Goal: Task Accomplishment & Management: Manage account settings

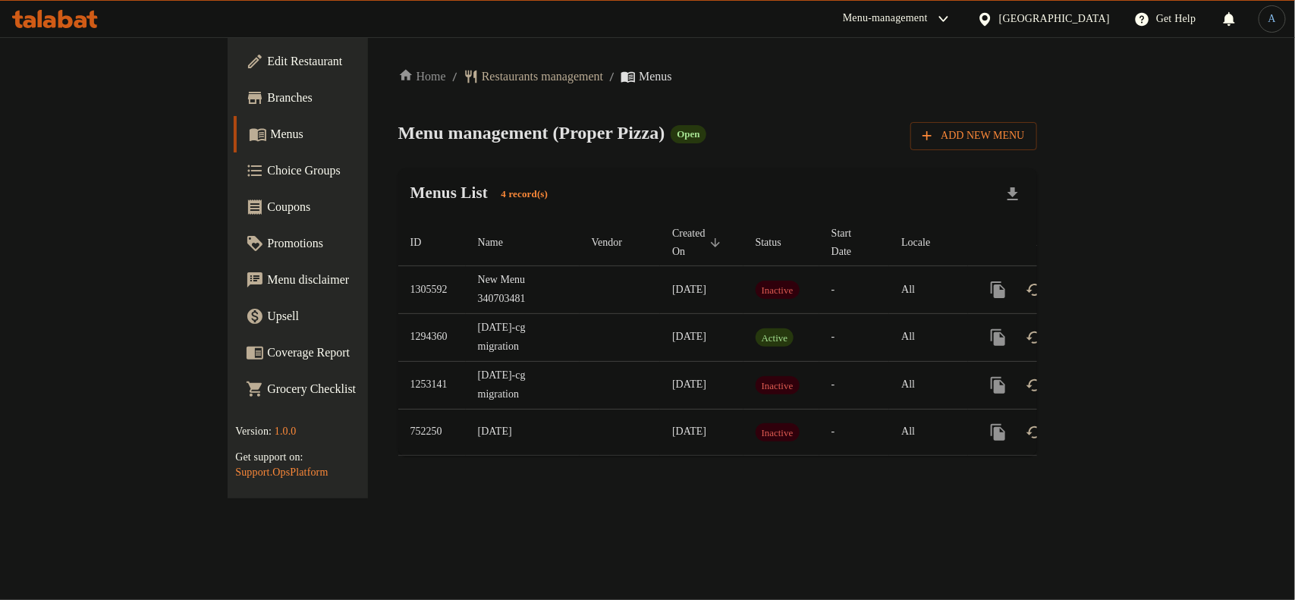
click at [795, 183] on div "Menus List 4 record(s)" at bounding box center [717, 194] width 639 height 52
click at [662, 463] on div "Home / Restaurants management / Menus Menu management ( Proper Pizza ) Open Add…" at bounding box center [718, 267] width 700 height 461
click at [1117, 281] on icon "enhanced table" at bounding box center [1108, 290] width 18 height 18
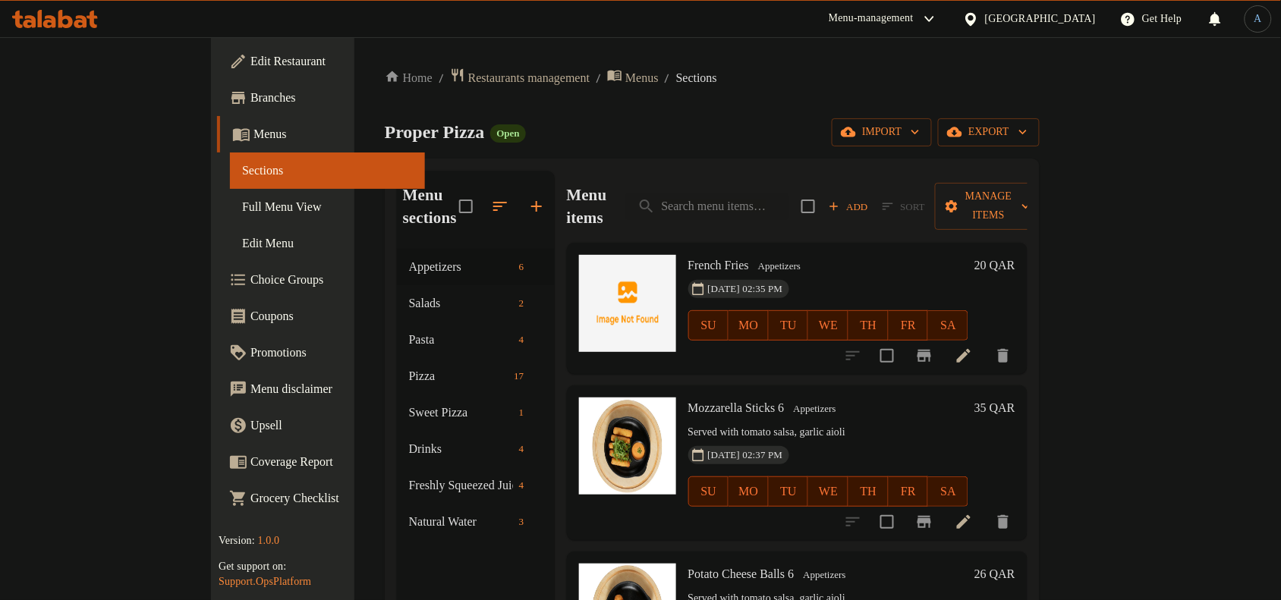
click at [688, 259] on span "French Fries" at bounding box center [718, 265] width 61 height 13
copy h6 "French Fries"
drag, startPoint x: 753, startPoint y: 360, endPoint x: 924, endPoint y: 338, distance: 172.9
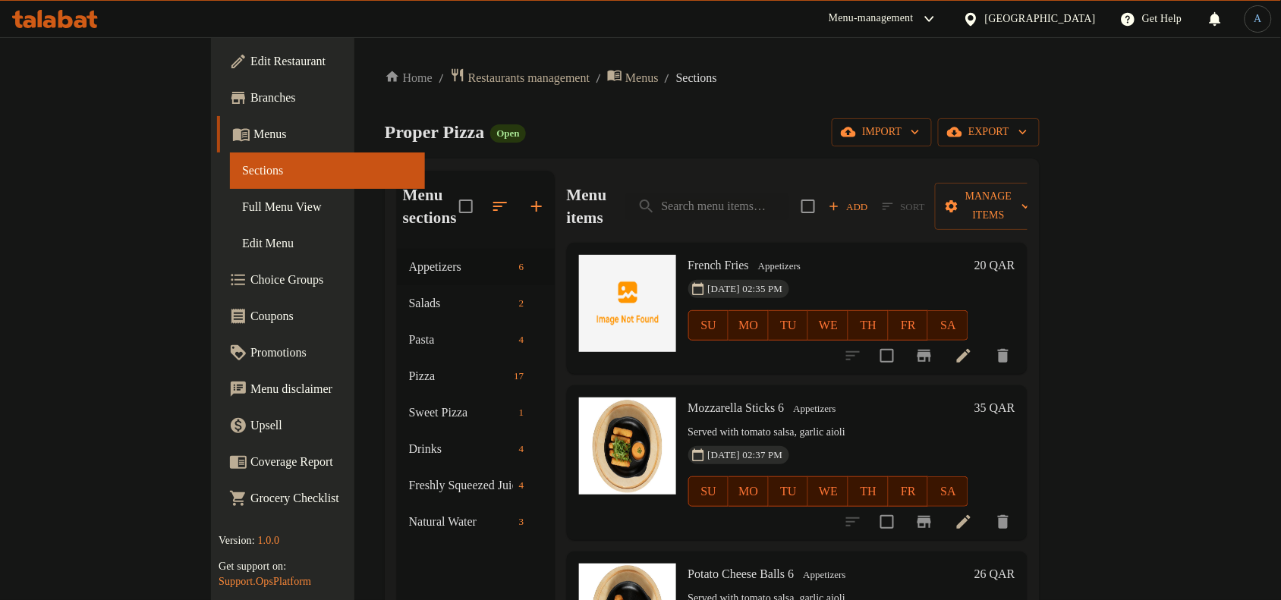
click at [755, 359] on div "Menu items Add Sort Manage items French Fries Appetizers [DATE] 02:35 PM SU MO …" at bounding box center [791, 471] width 473 height 600
click at [903, 340] on input "checkbox" at bounding box center [887, 356] width 32 height 32
click at [1027, 211] on div "Menu items Add Sort Manage items" at bounding box center [797, 207] width 461 height 72
click at [1042, 184] on button "Manage items" at bounding box center [988, 206] width 107 height 47
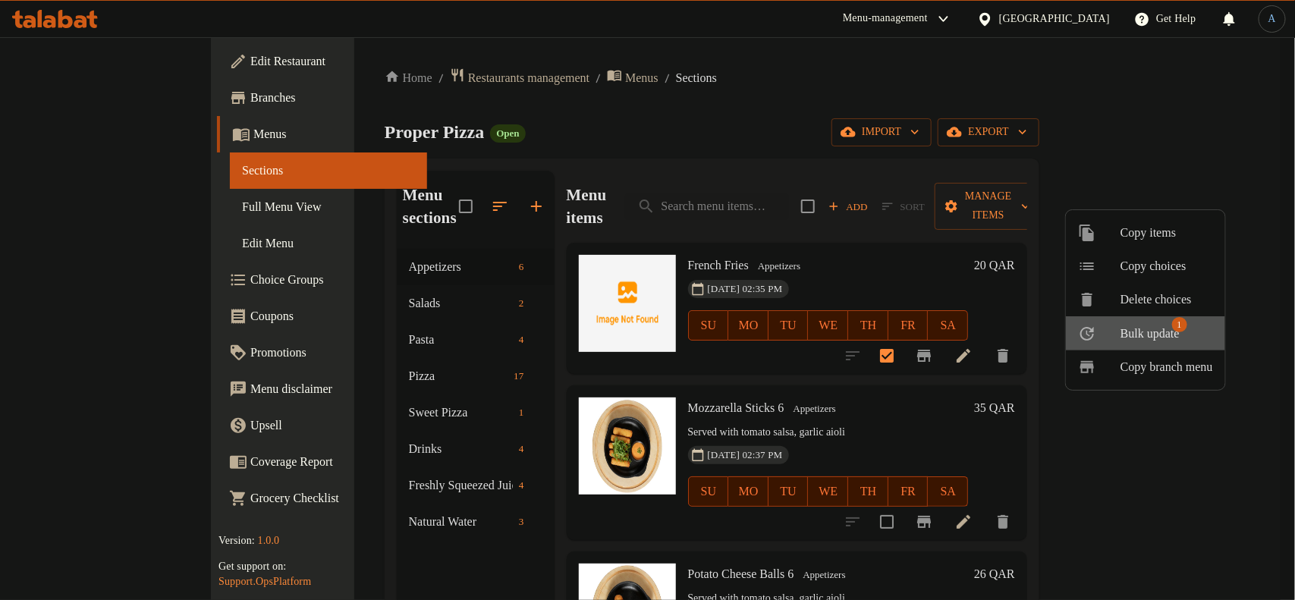
click at [1184, 348] on li "Bulk update 1" at bounding box center [1145, 333] width 159 height 34
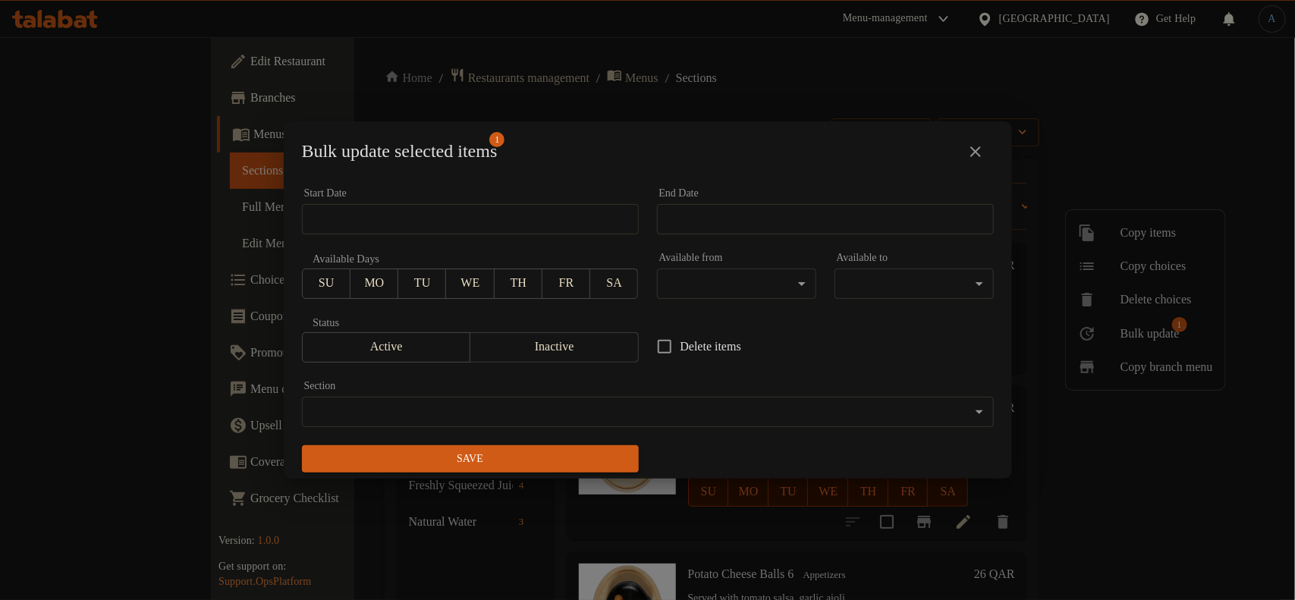
click at [536, 342] on span "Inactive" at bounding box center [555, 347] width 156 height 22
click at [543, 465] on span "Save" at bounding box center [470, 459] width 313 height 19
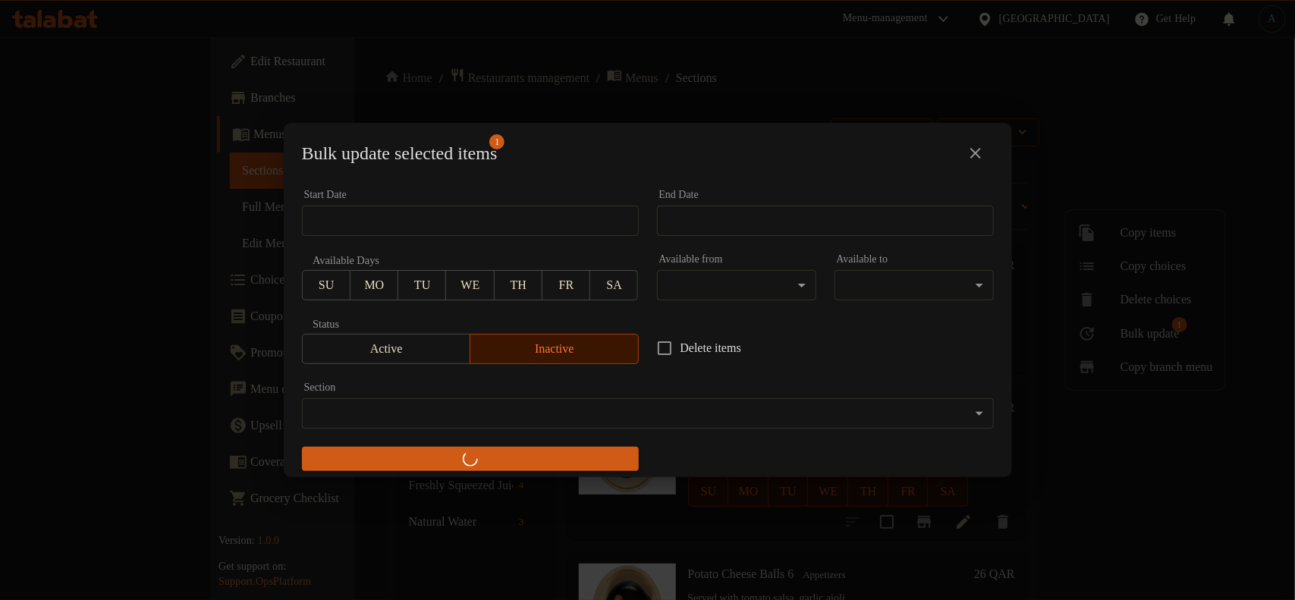
click at [885, 90] on div "Bulk update selected items 1 Start Date Start Date End Date End Date Available …" at bounding box center [647, 300] width 1295 height 600
click at [826, 107] on div "Bulk update selected items 1 Start Date Start Date End Date End Date Available …" at bounding box center [647, 300] width 1295 height 600
click at [661, 96] on div "Bulk update selected items 1 Start Date Start Date End Date End Date Available …" at bounding box center [647, 300] width 1295 height 600
checkbox input "false"
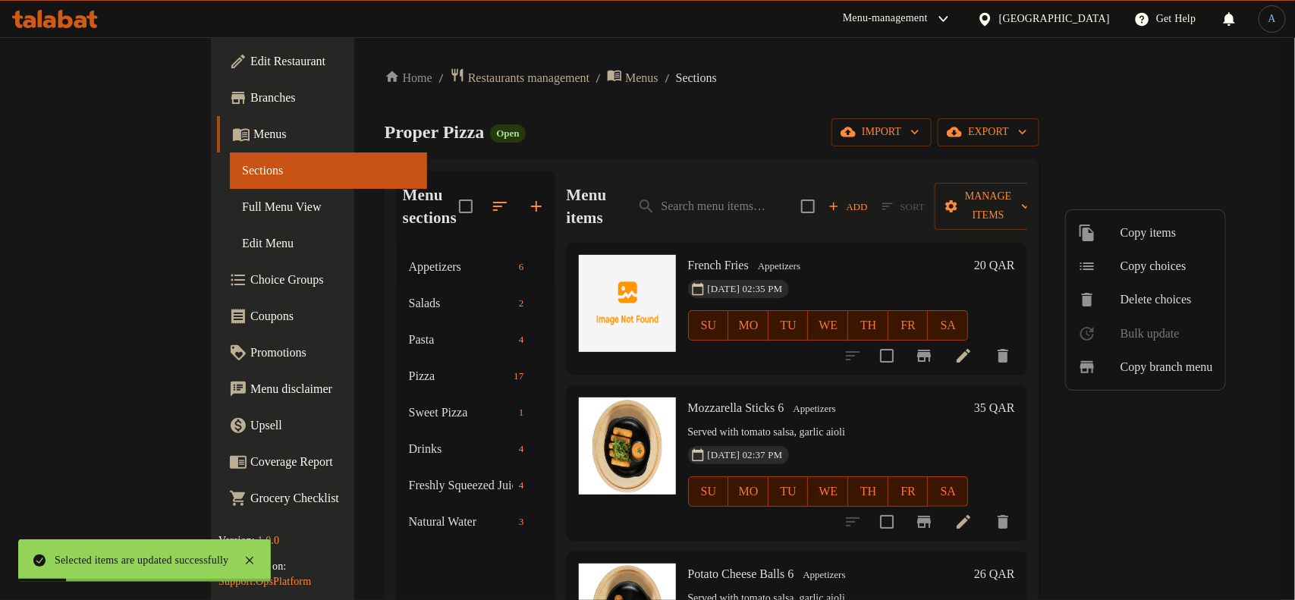
click at [319, 239] on div at bounding box center [647, 300] width 1295 height 600
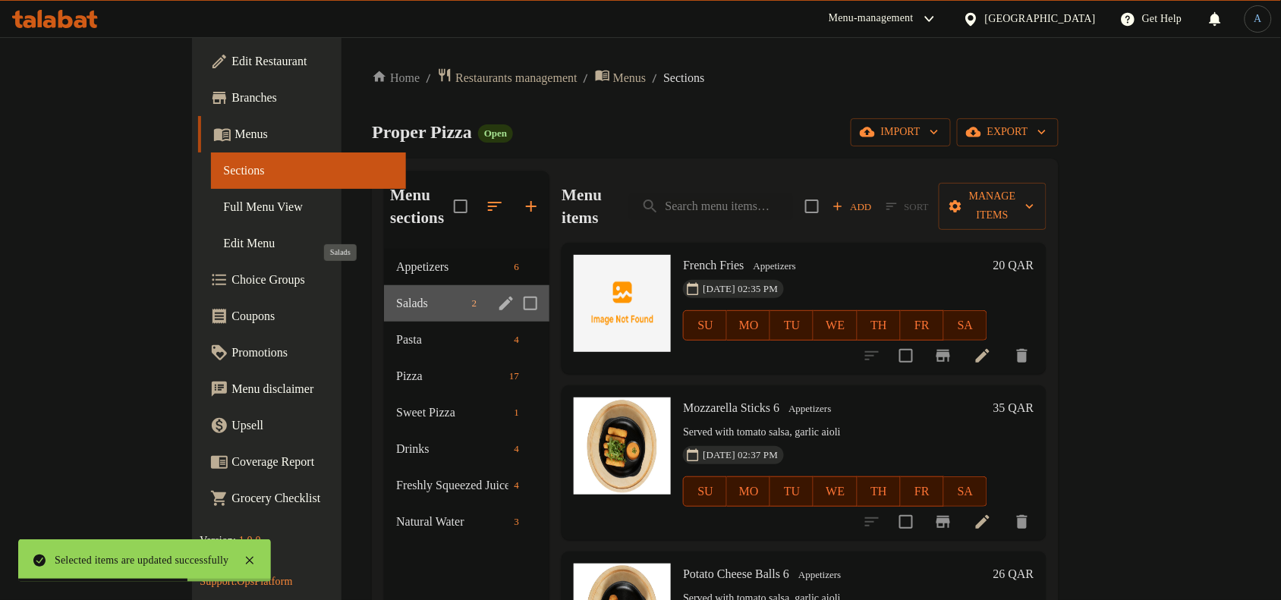
click at [396, 294] on span "Salads" at bounding box center [430, 303] width 69 height 18
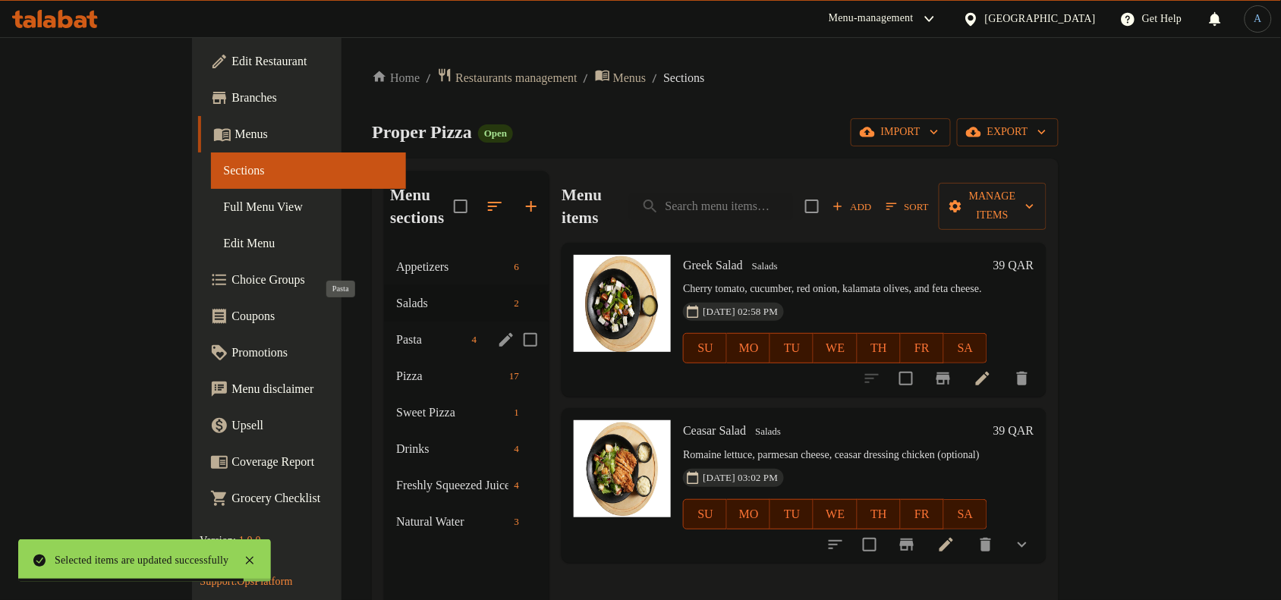
click at [396, 331] on span "Pasta" at bounding box center [430, 340] width 69 height 18
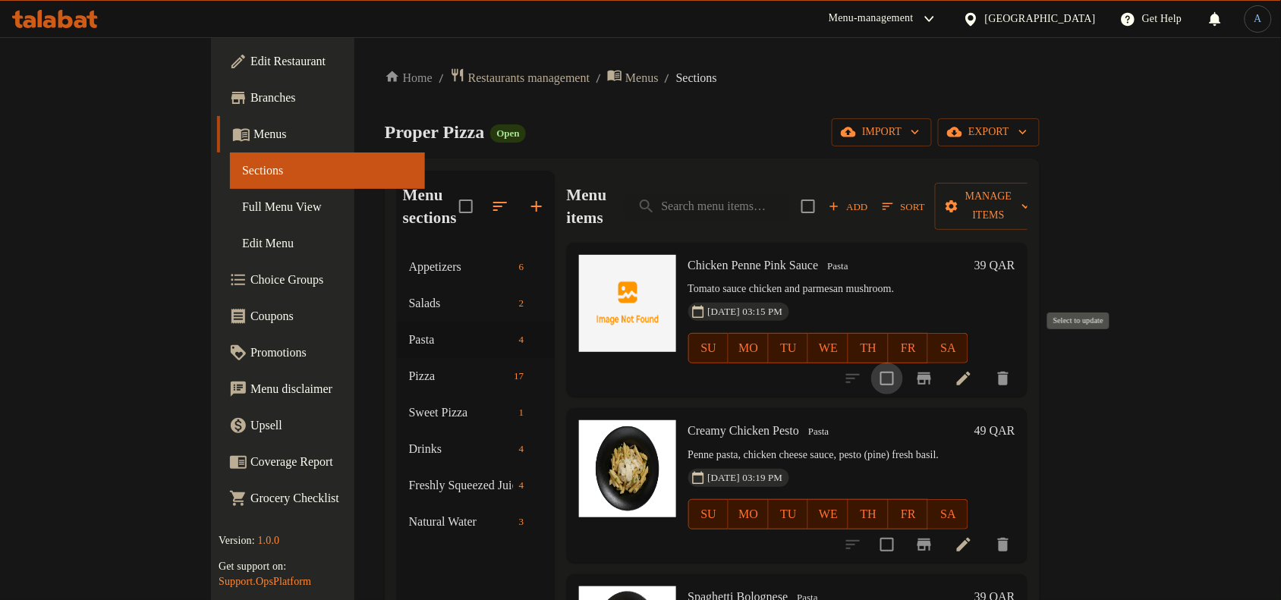
click at [903, 363] on input "checkbox" at bounding box center [887, 379] width 32 height 32
click at [728, 259] on span "Chicken Penne Pink Sauce" at bounding box center [753, 265] width 131 height 13
copy h6 "Chicken Penne Pink Sauce"
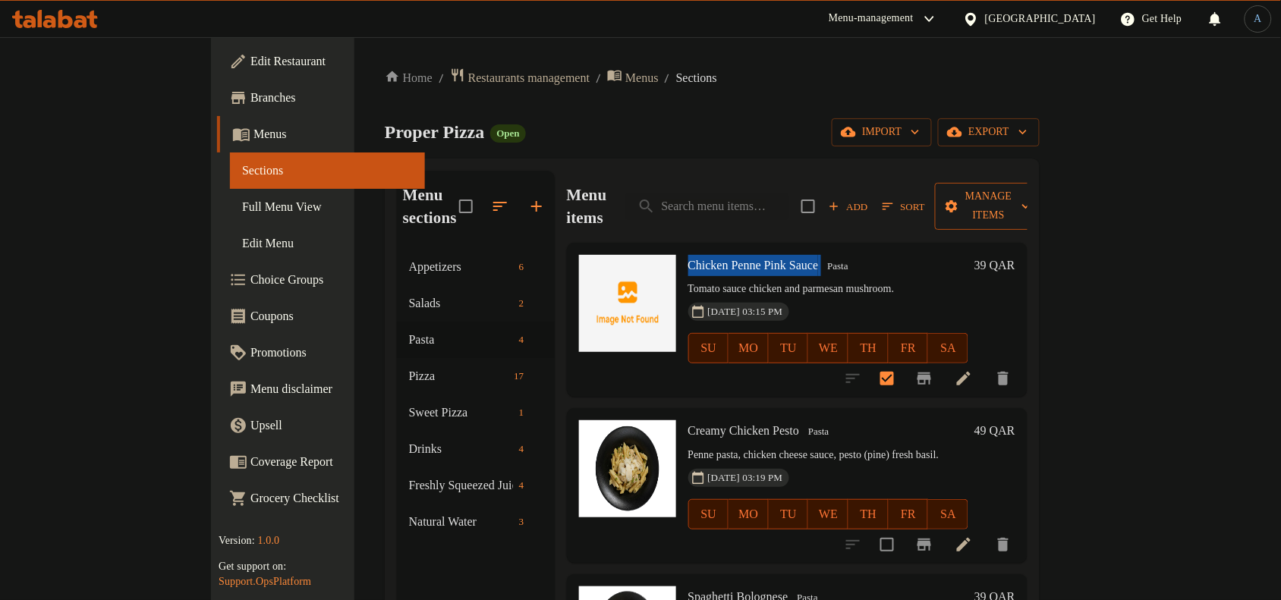
click at [1030, 192] on span "Manage items" at bounding box center [988, 206] width 83 height 38
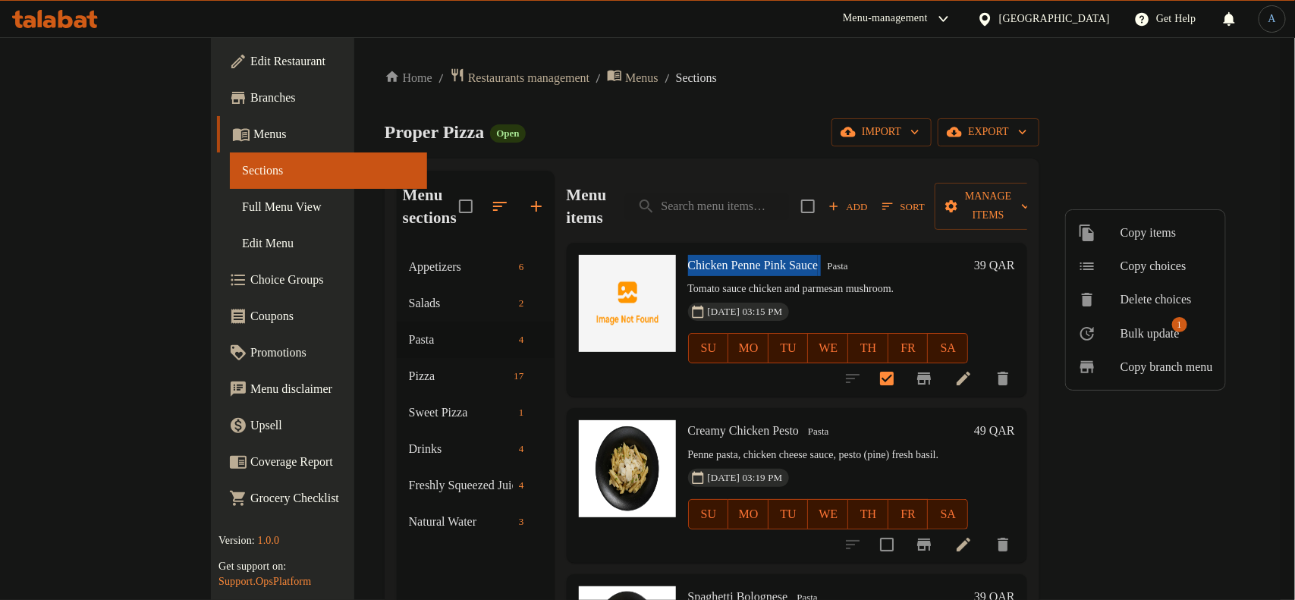
click at [1119, 323] on li "Bulk update 1" at bounding box center [1145, 333] width 159 height 34
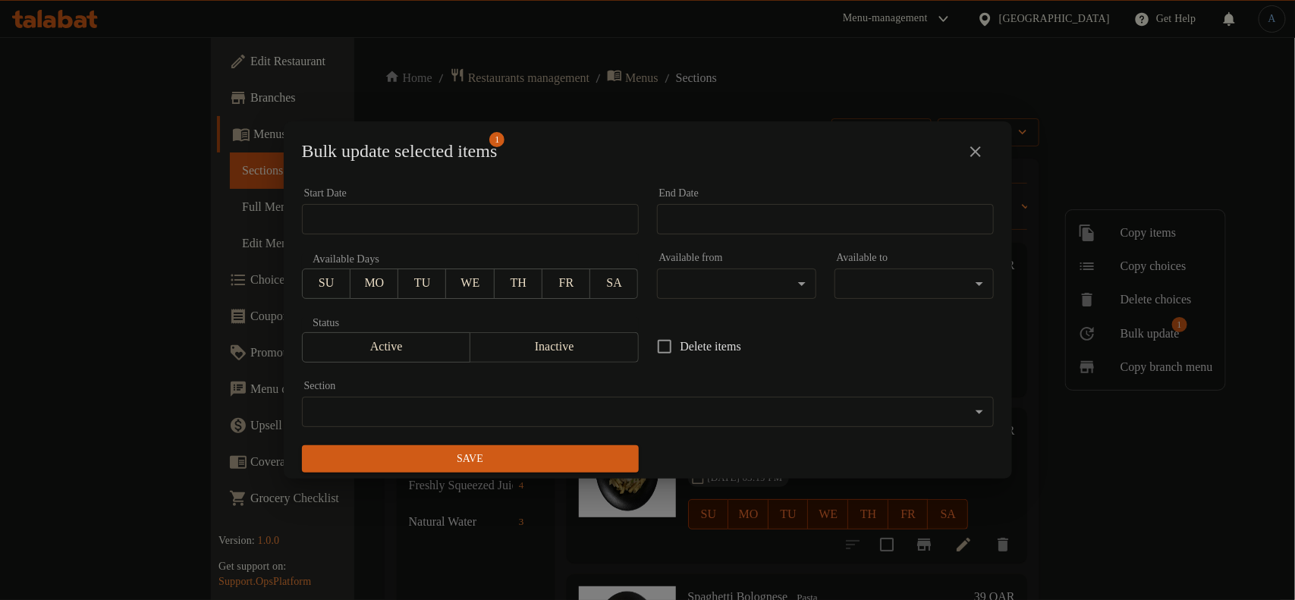
click at [579, 336] on span "Inactive" at bounding box center [555, 347] width 156 height 22
click at [571, 450] on span "Save" at bounding box center [470, 459] width 313 height 19
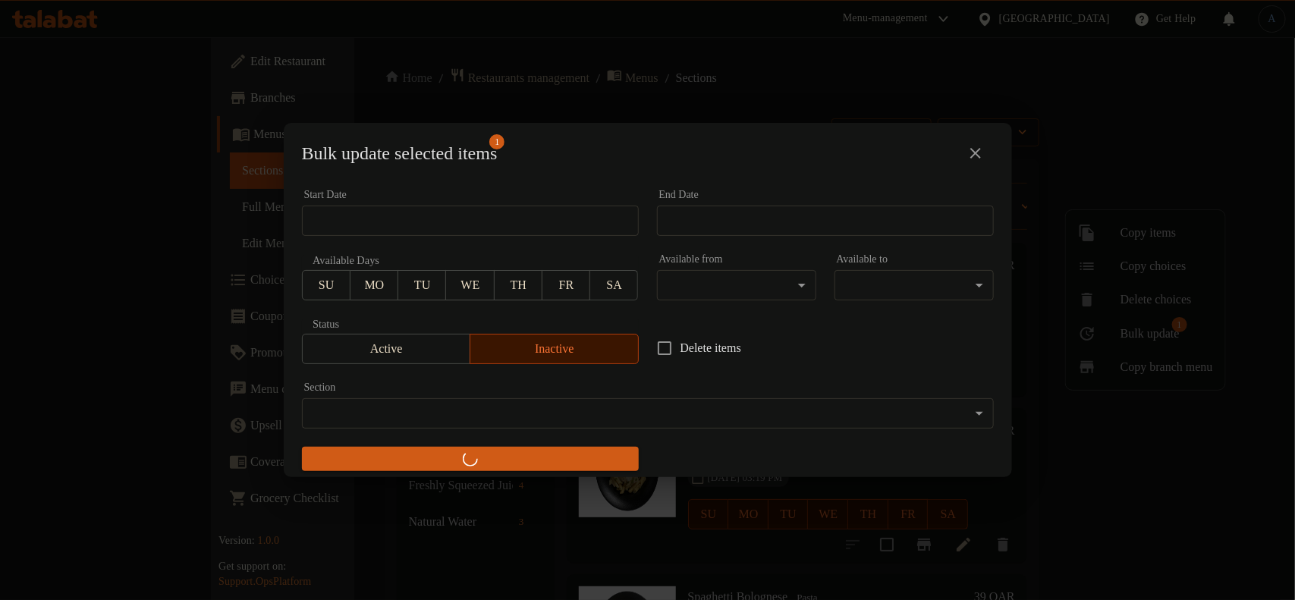
checkbox input "false"
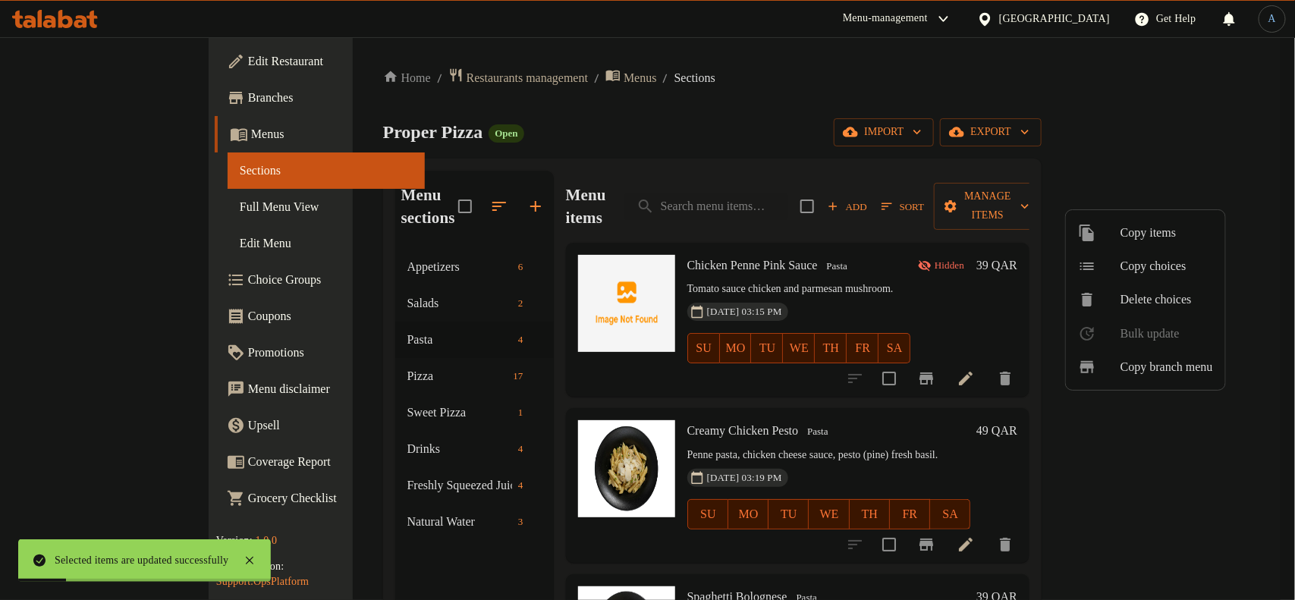
click at [763, 275] on div at bounding box center [647, 300] width 1295 height 600
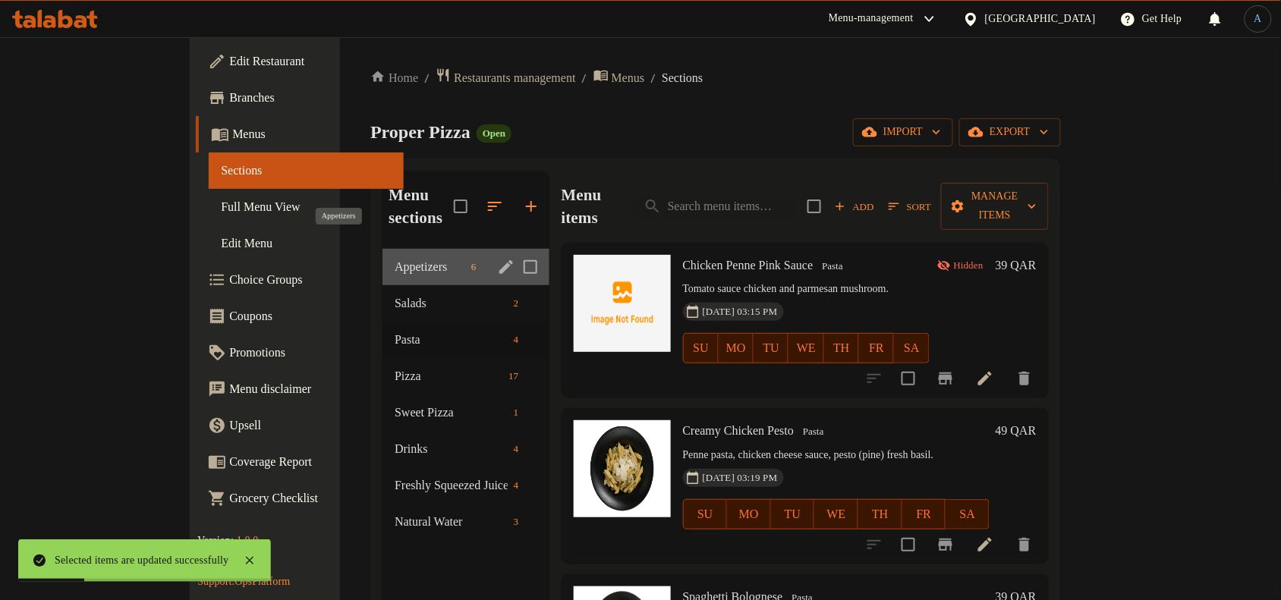
click at [395, 258] on span "Appetizers" at bounding box center [430, 267] width 71 height 18
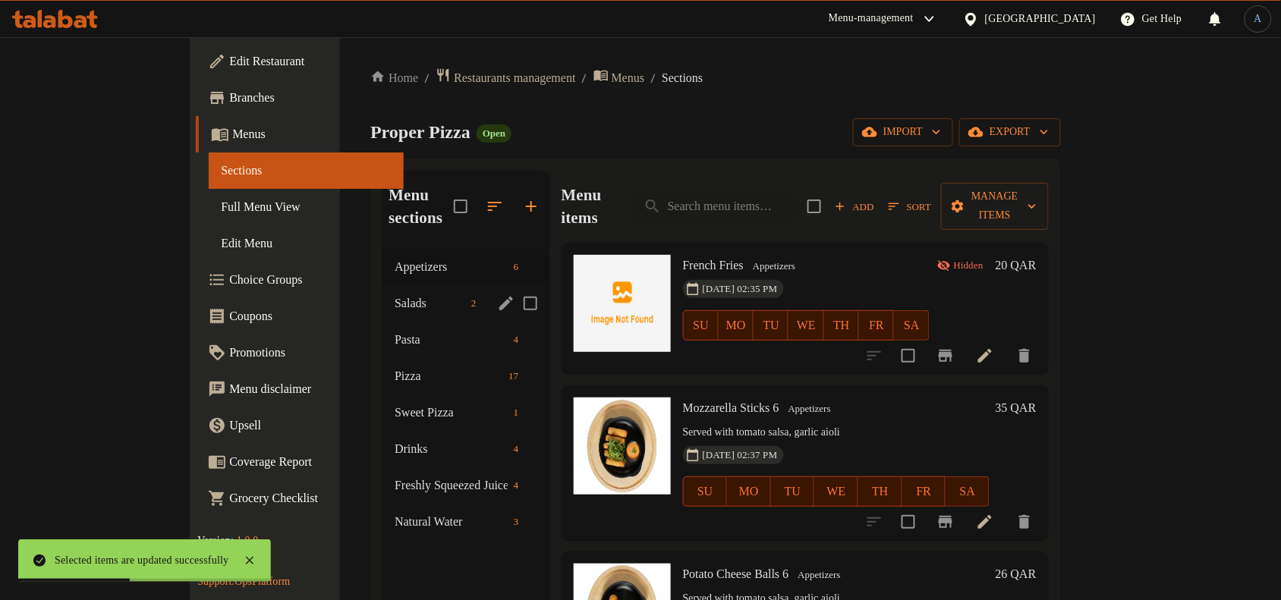
click at [395, 294] on span "Salads" at bounding box center [430, 303] width 71 height 18
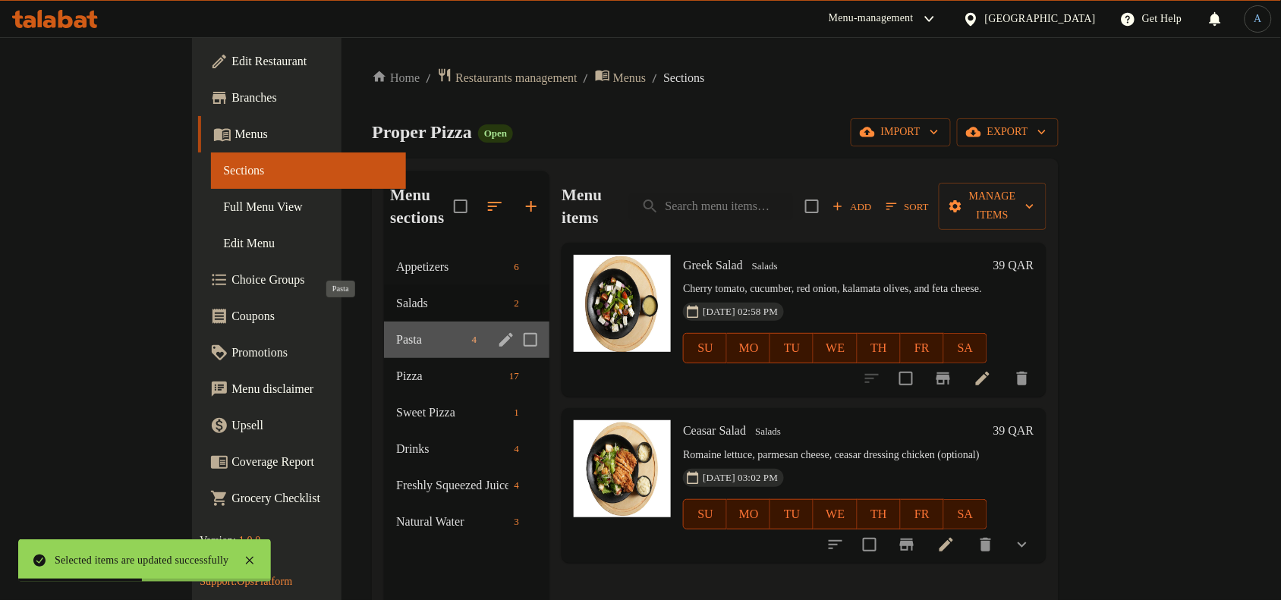
click at [396, 331] on span "Pasta" at bounding box center [430, 340] width 69 height 18
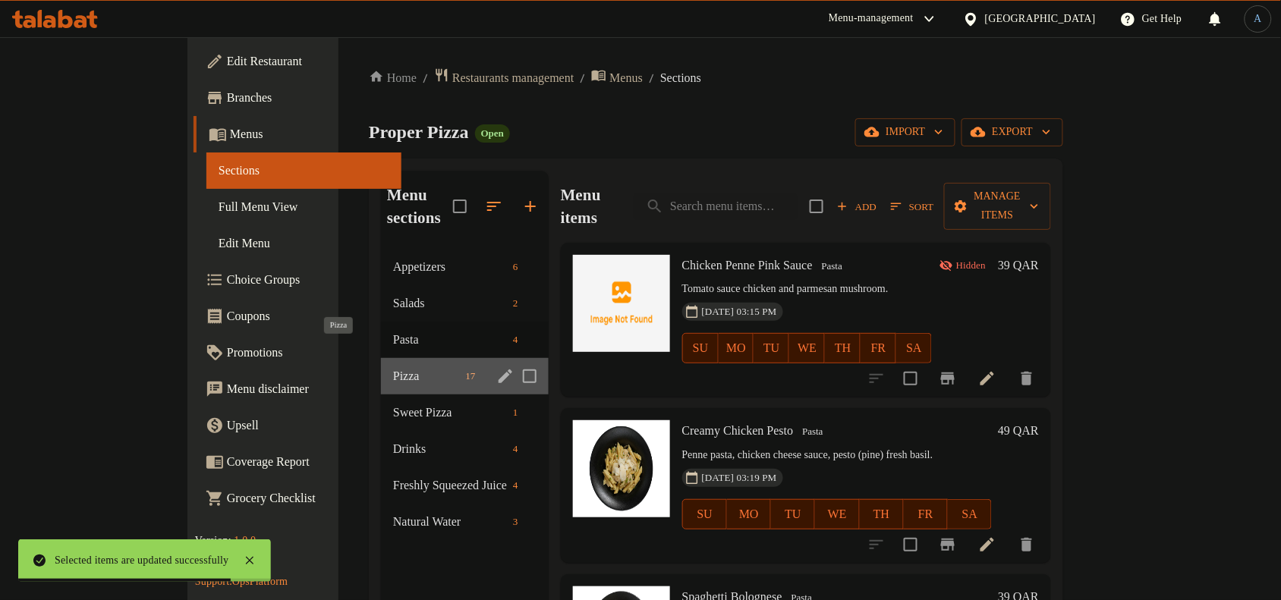
click at [393, 367] on span "Pizza" at bounding box center [426, 376] width 66 height 18
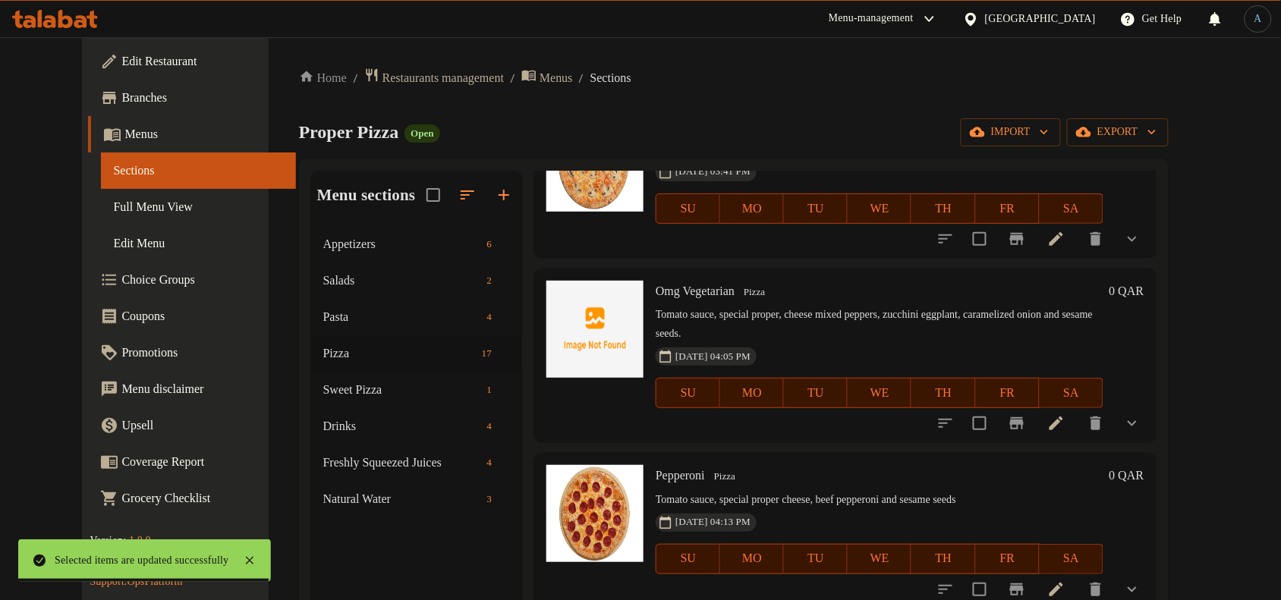
scroll to position [285, 0]
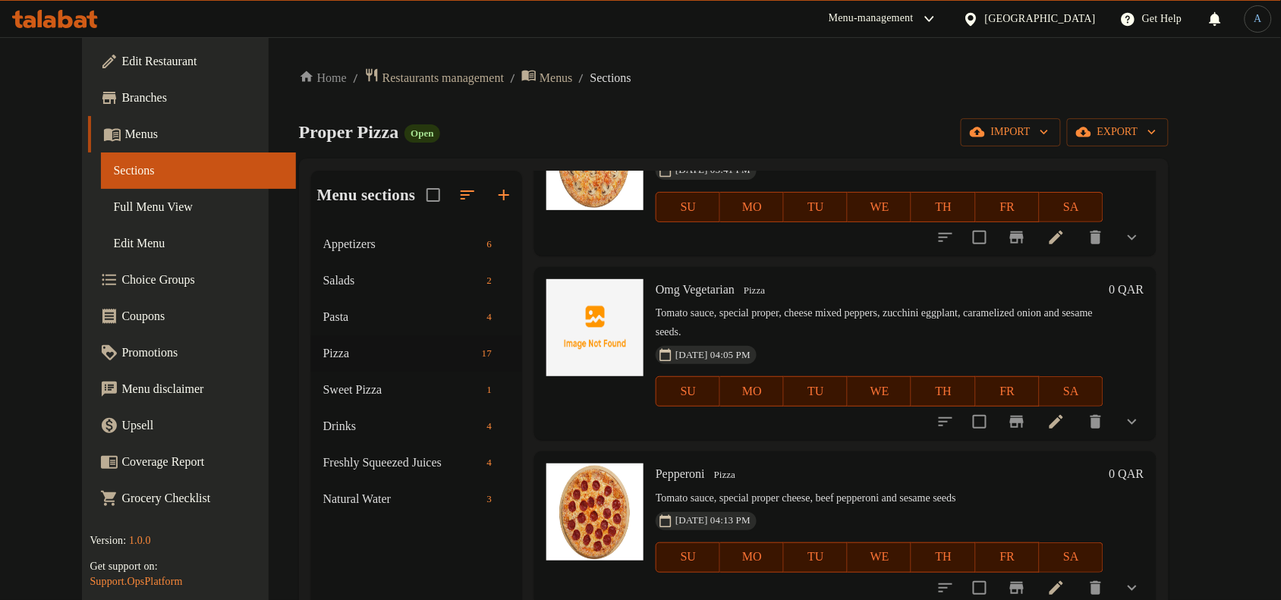
click at [657, 294] on span "Omg Vegetarian" at bounding box center [695, 289] width 79 height 13
copy h6 "Omg Vegetarian"
click at [657, 294] on span "Omg Vegetarian" at bounding box center [695, 289] width 79 height 13
click at [996, 426] on input "checkbox" at bounding box center [980, 422] width 32 height 32
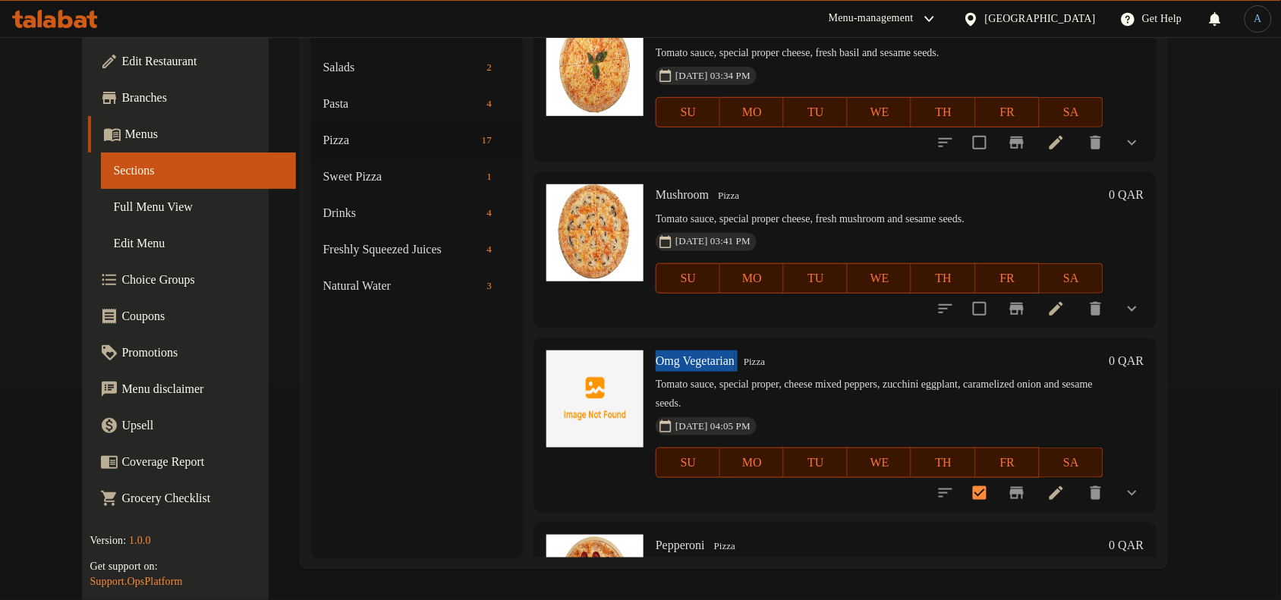
scroll to position [0, 0]
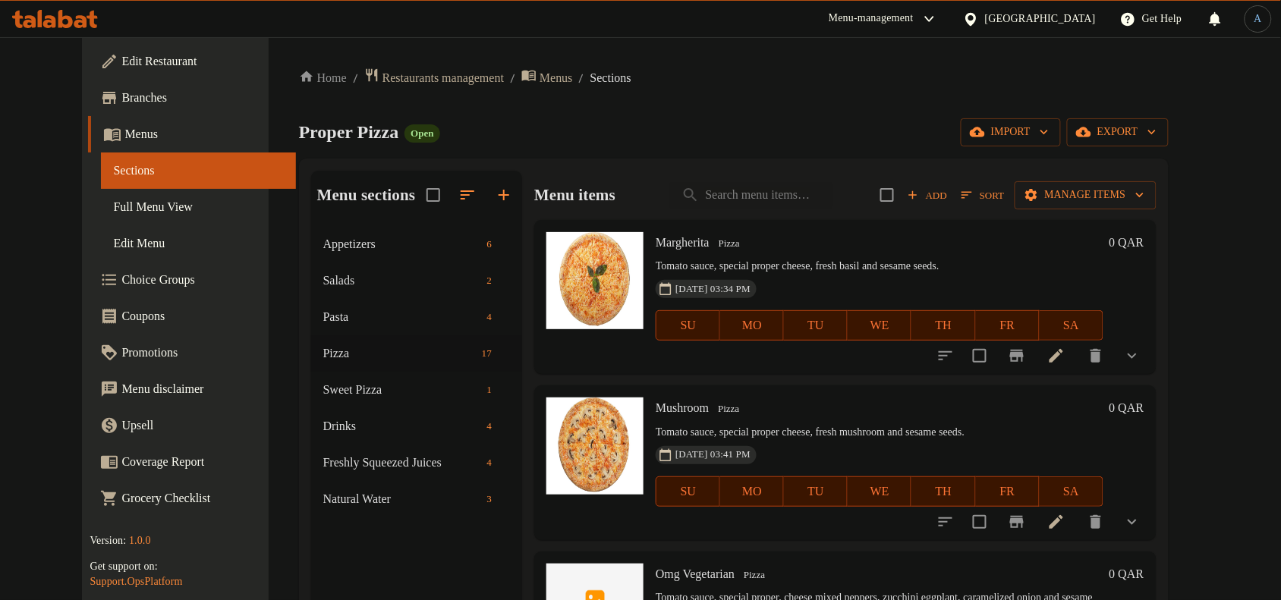
click at [1156, 212] on div "Menu items Add Sort Manage items" at bounding box center [844, 195] width 621 height 49
click at [1156, 182] on button "Manage items" at bounding box center [1086, 195] width 142 height 28
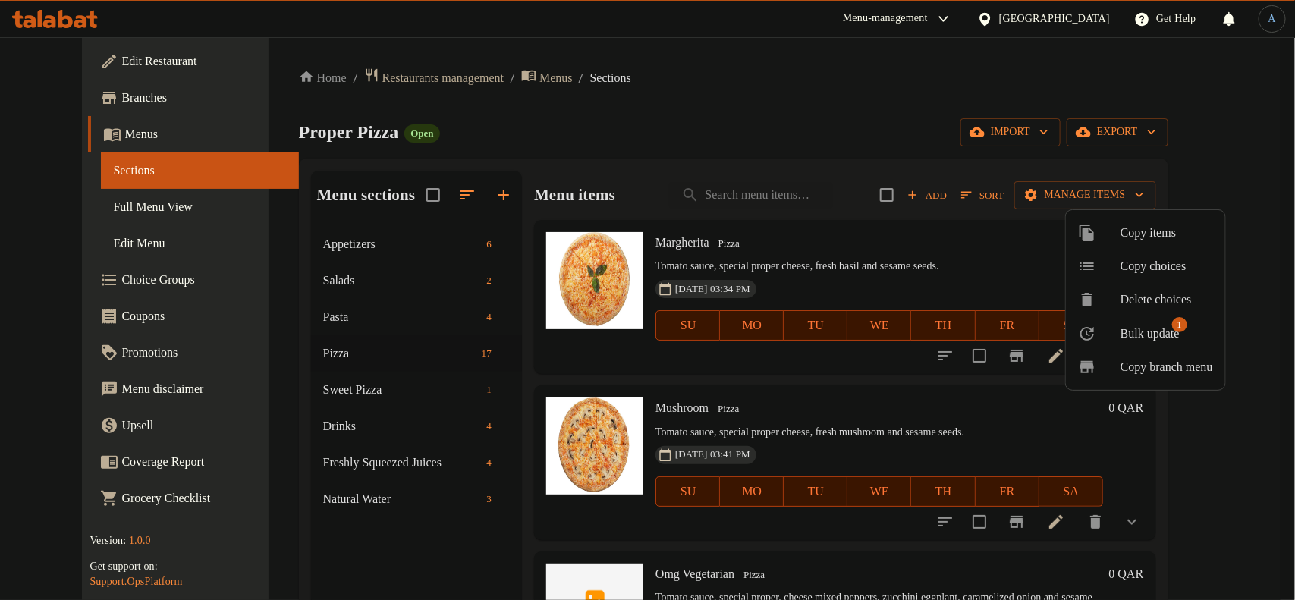
click at [1129, 335] on span "Bulk update" at bounding box center [1150, 334] width 59 height 18
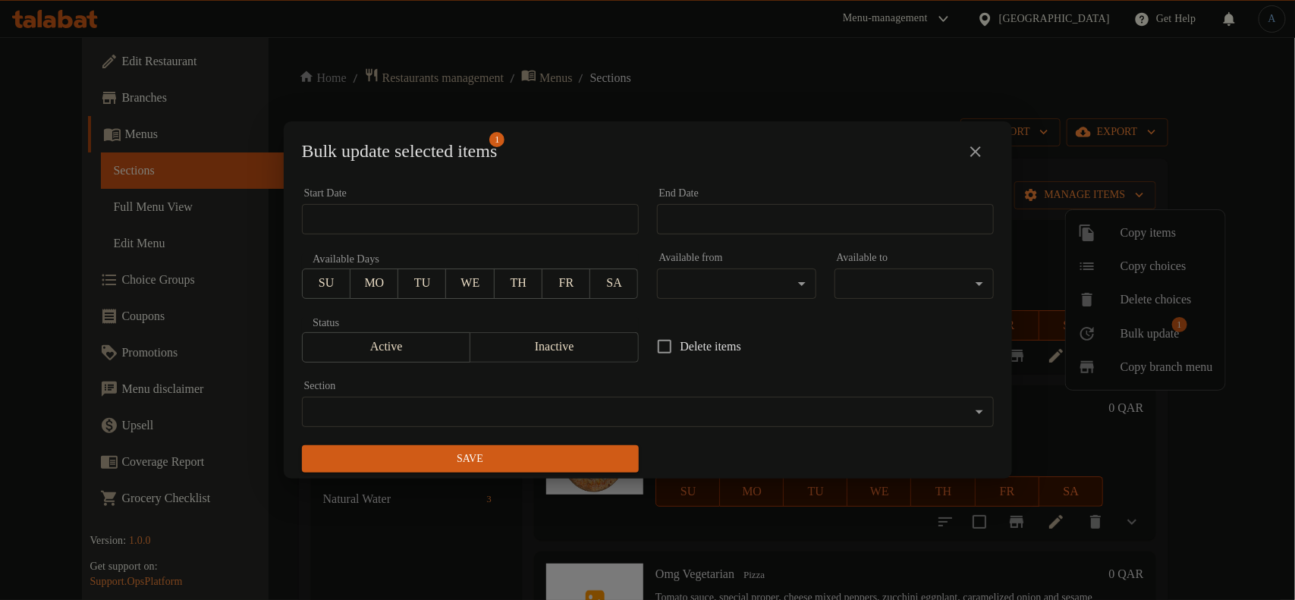
click at [539, 354] on span "Inactive" at bounding box center [555, 347] width 156 height 22
click at [541, 452] on span "Save" at bounding box center [470, 459] width 313 height 19
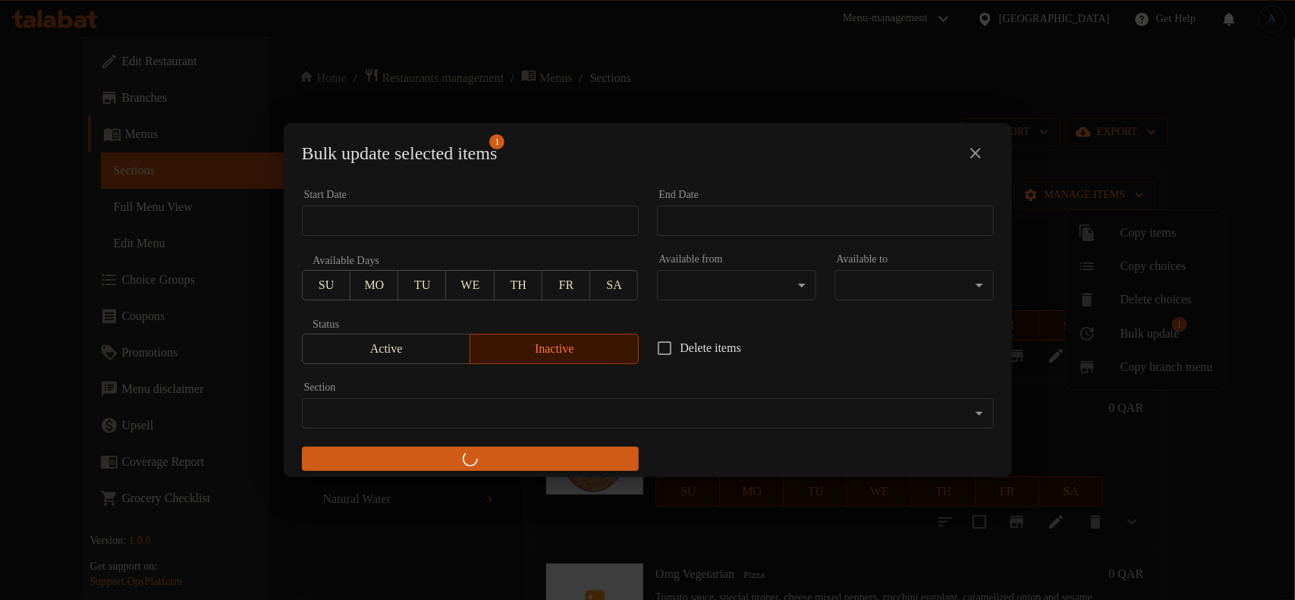
checkbox input "false"
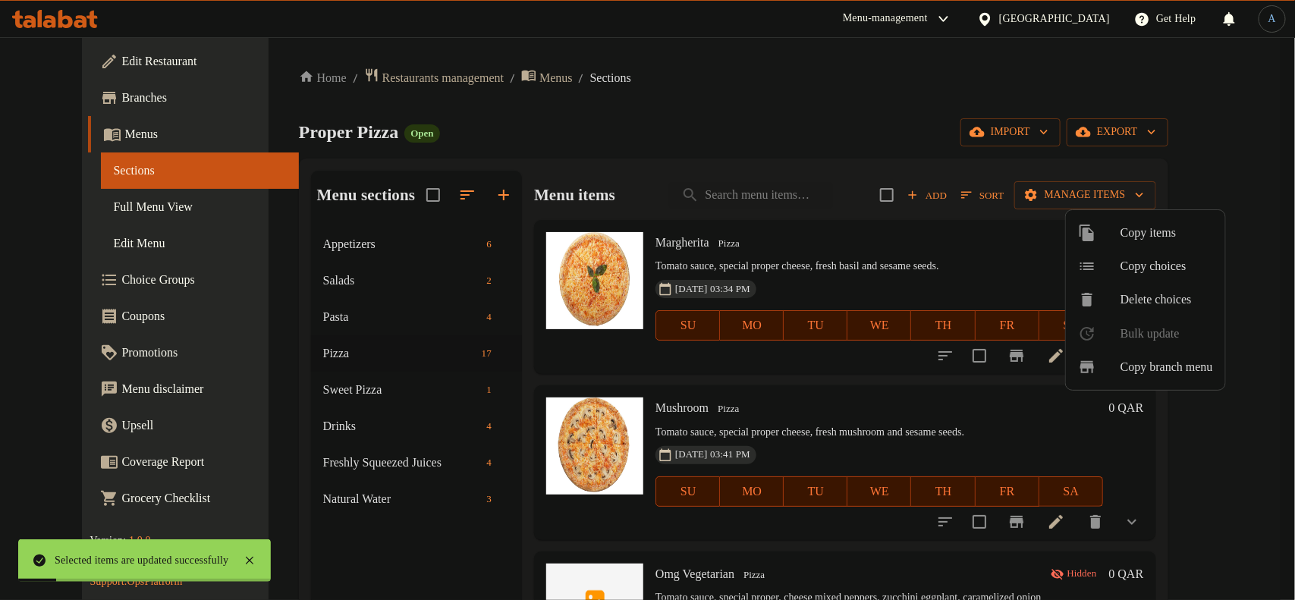
click at [338, 358] on div at bounding box center [647, 300] width 1295 height 600
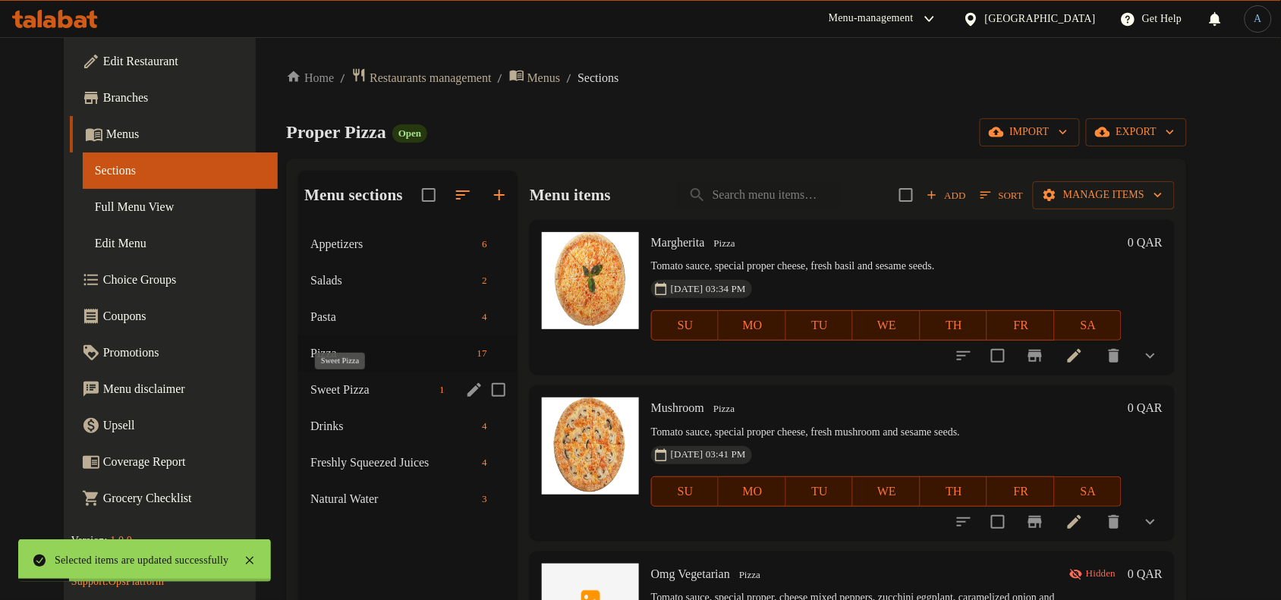
click at [324, 396] on span "Sweet Pizza" at bounding box center [371, 390] width 123 height 18
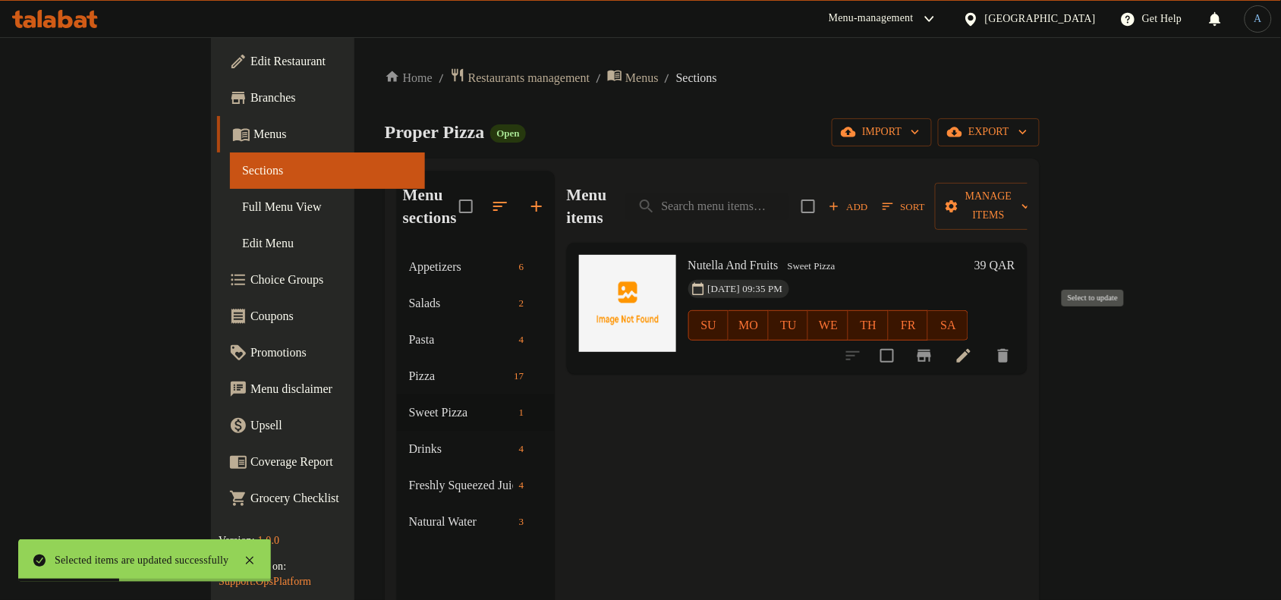
click at [903, 340] on input "checkbox" at bounding box center [887, 356] width 32 height 32
checkbox input "true"
click at [1030, 199] on span "Manage items" at bounding box center [988, 206] width 83 height 38
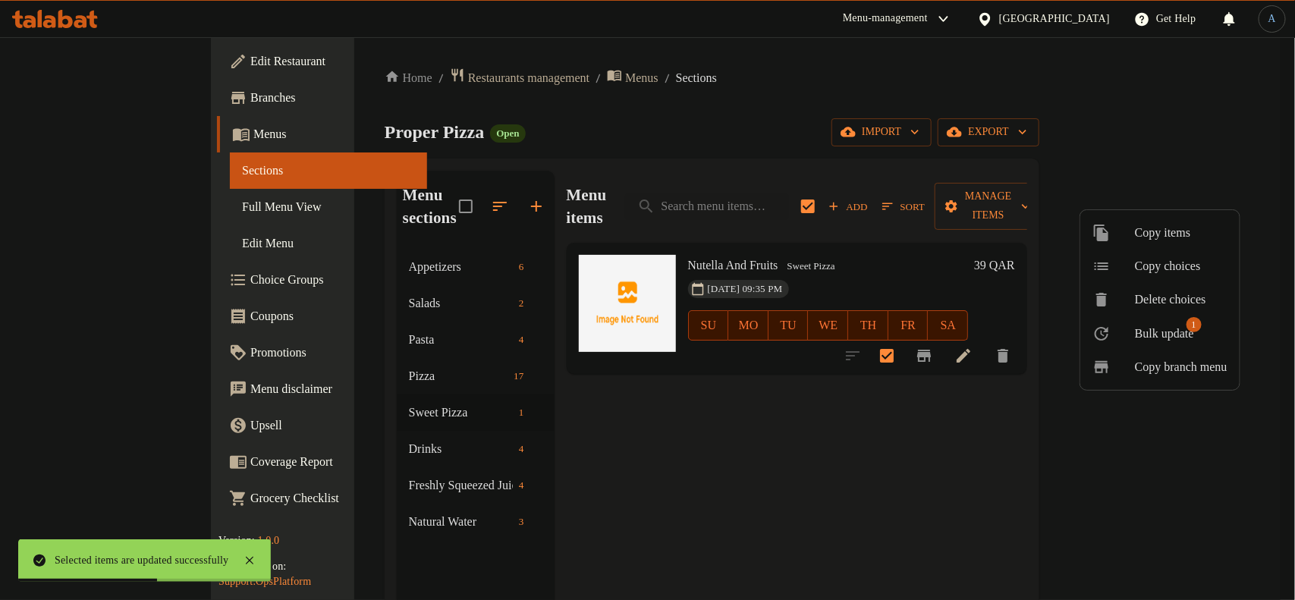
click at [1150, 332] on span "Bulk update" at bounding box center [1164, 334] width 59 height 18
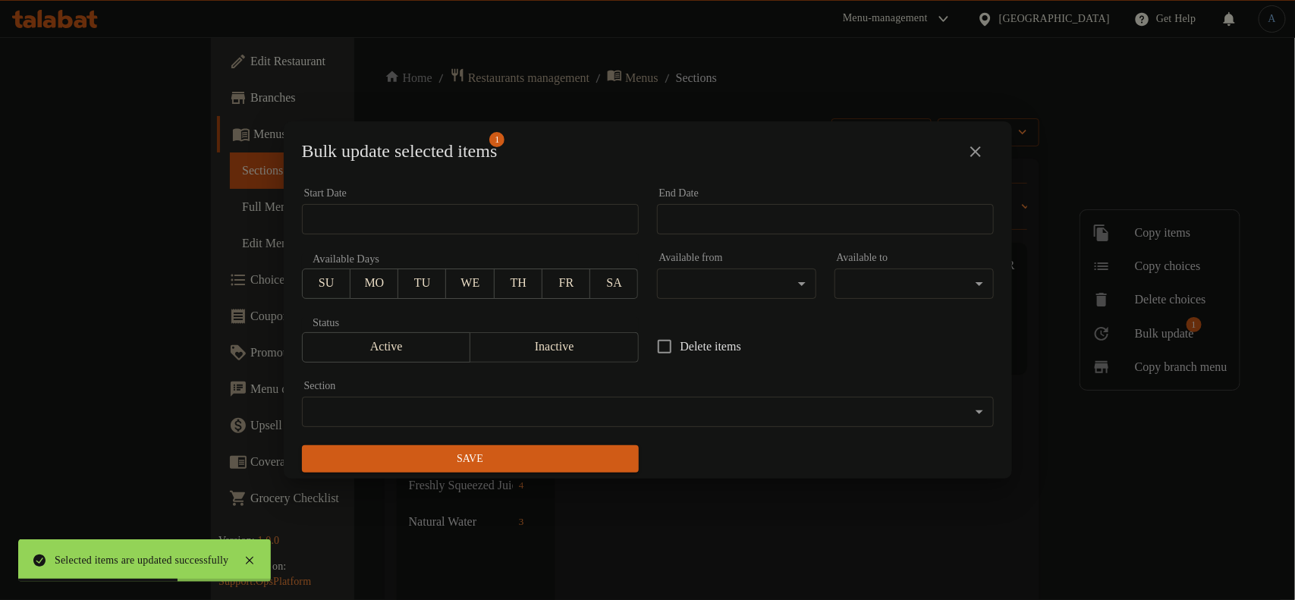
click at [540, 349] on span "Inactive" at bounding box center [555, 347] width 156 height 22
click at [502, 465] on span "Save" at bounding box center [470, 459] width 313 height 19
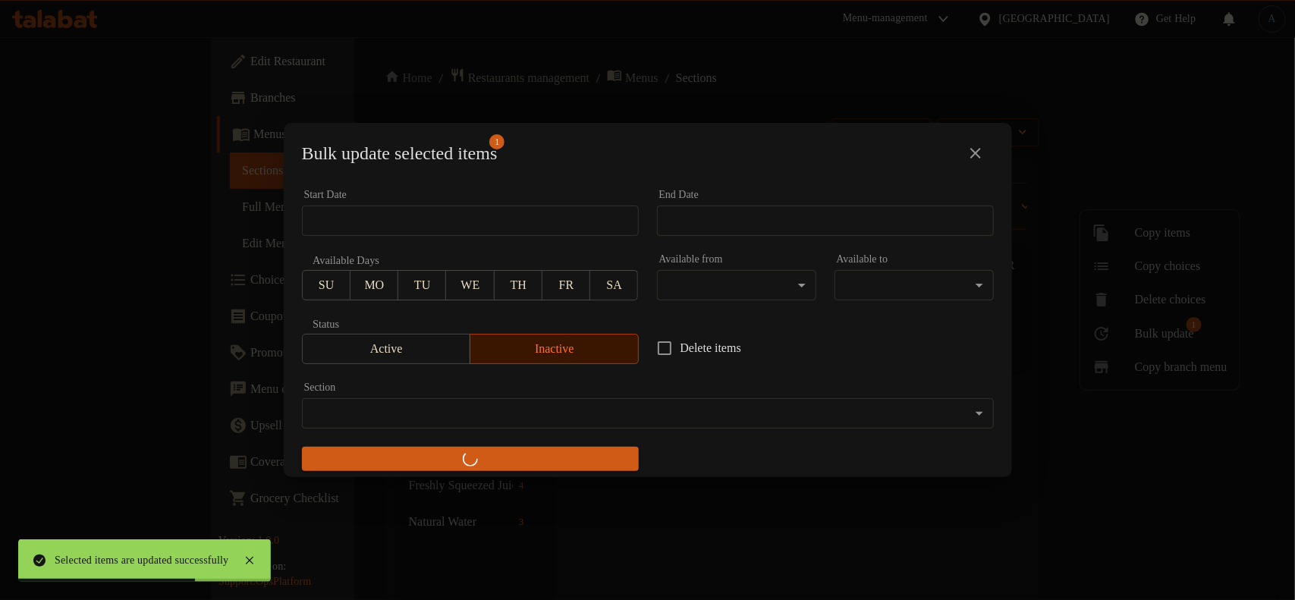
checkbox input "false"
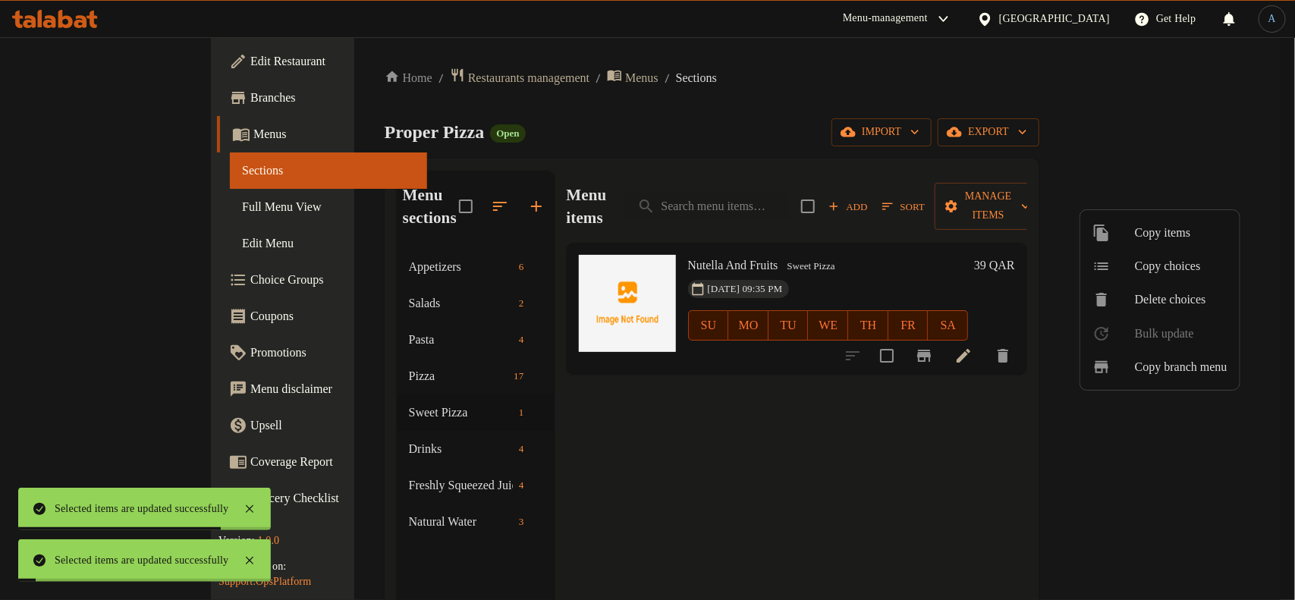
click at [704, 241] on div at bounding box center [647, 300] width 1295 height 600
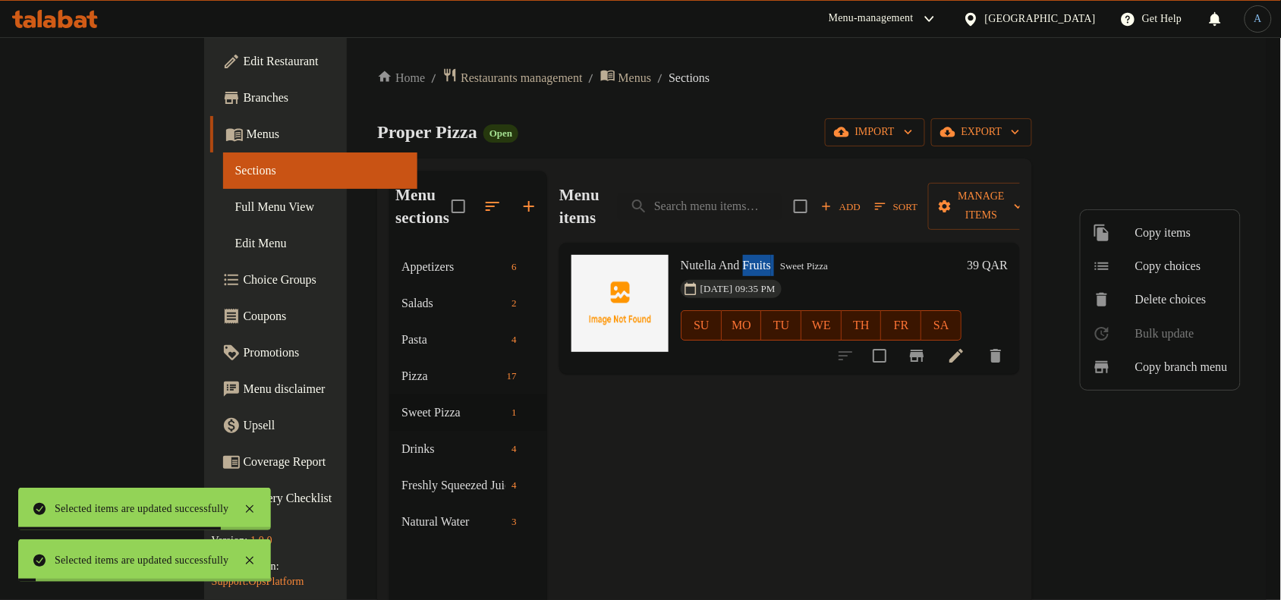
click at [704, 259] on span "Nutella And Fruits" at bounding box center [726, 265] width 90 height 13
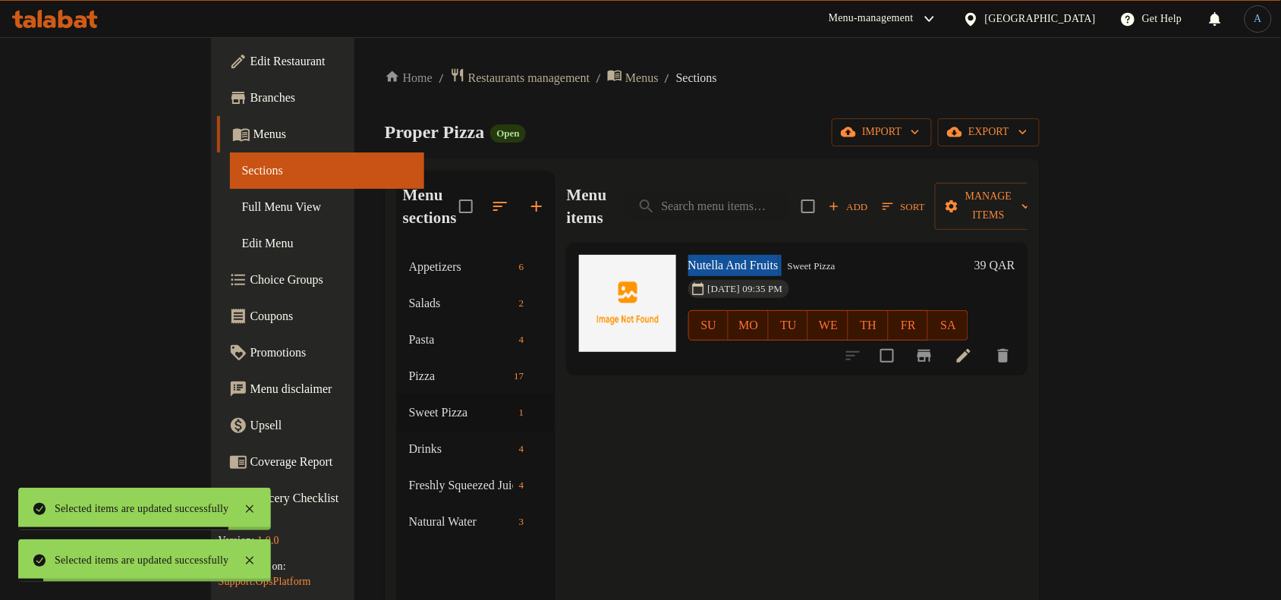
click at [704, 259] on span "Nutella And Fruits" at bounding box center [733, 265] width 90 height 13
copy h6 "Nutella And Fruits"
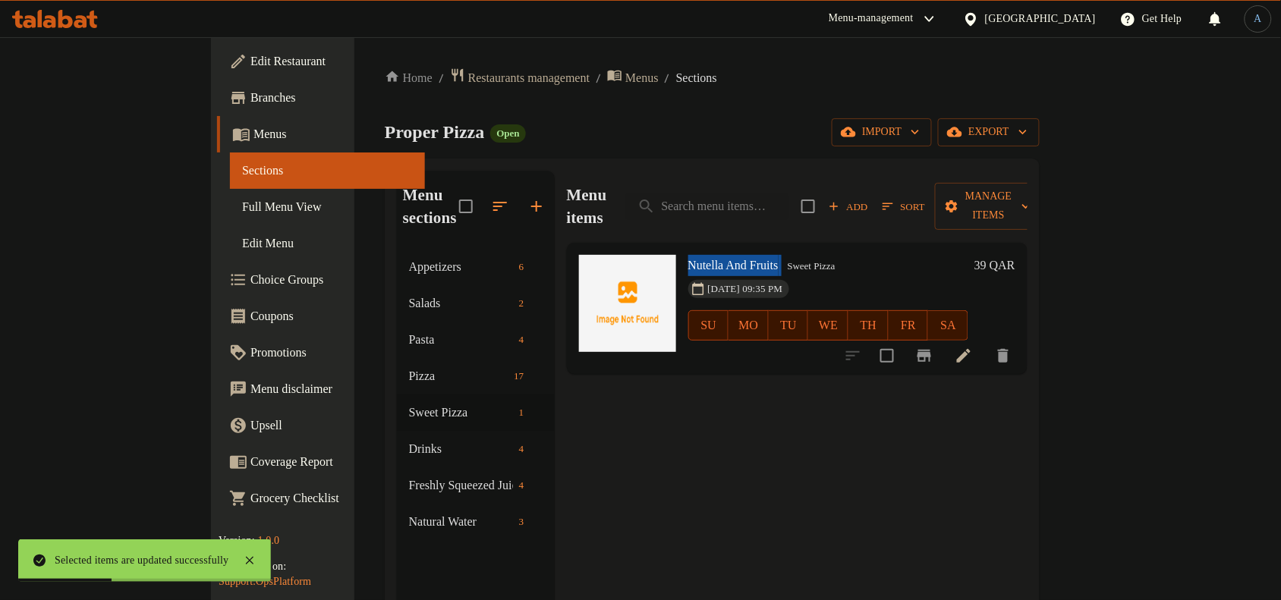
click at [691, 259] on span "Nutella And Fruits" at bounding box center [733, 265] width 90 height 13
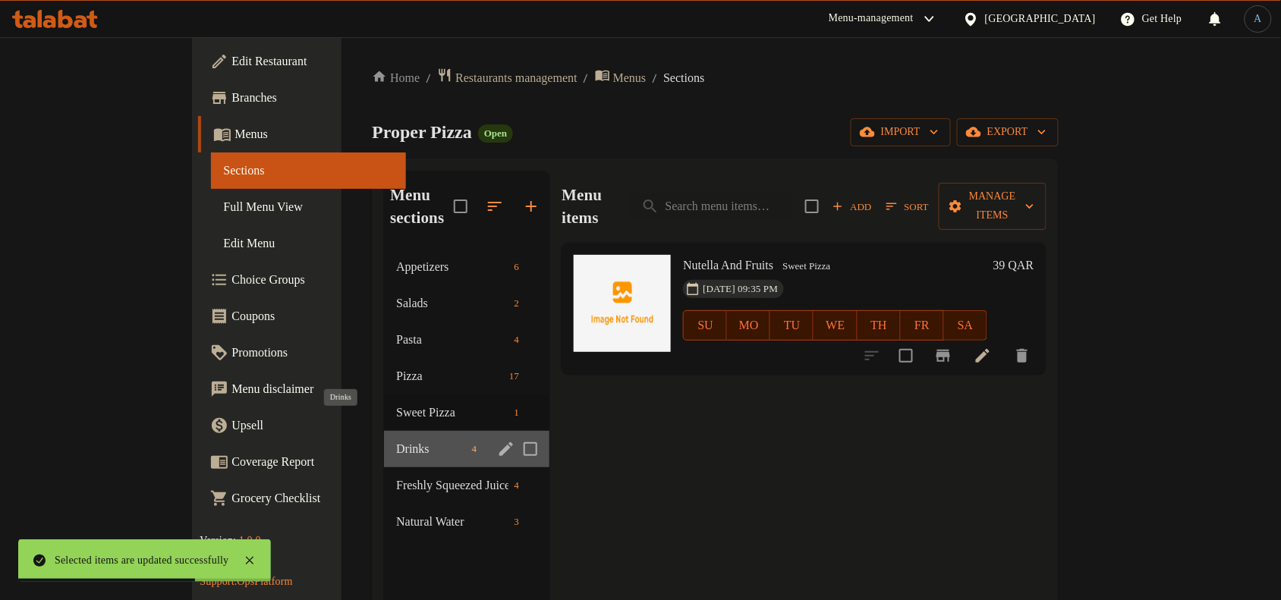
click at [396, 440] on span "Drinks" at bounding box center [430, 449] width 69 height 18
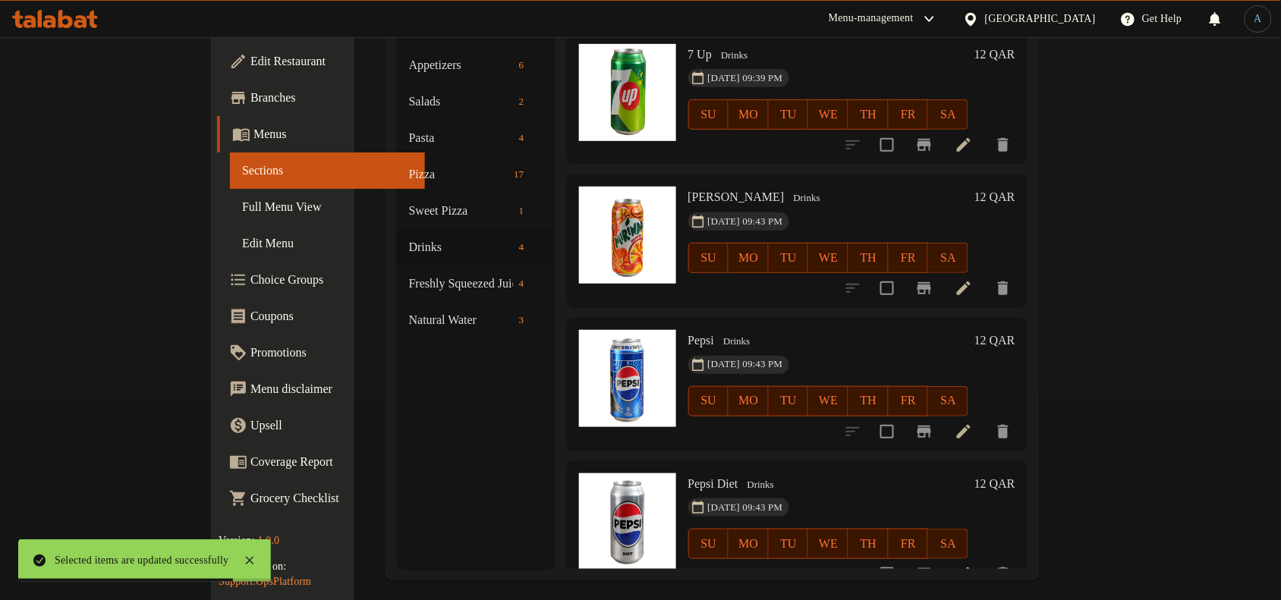
scroll to position [213, 0]
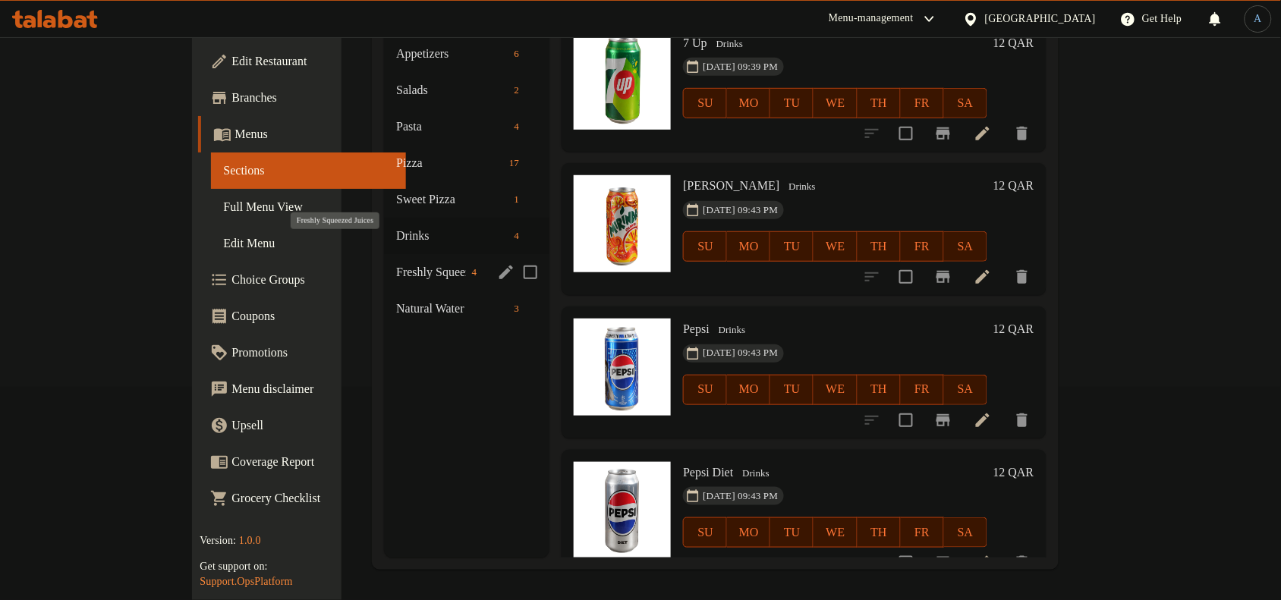
click at [396, 263] on span "Freshly Squeezed Juices" at bounding box center [430, 272] width 69 height 18
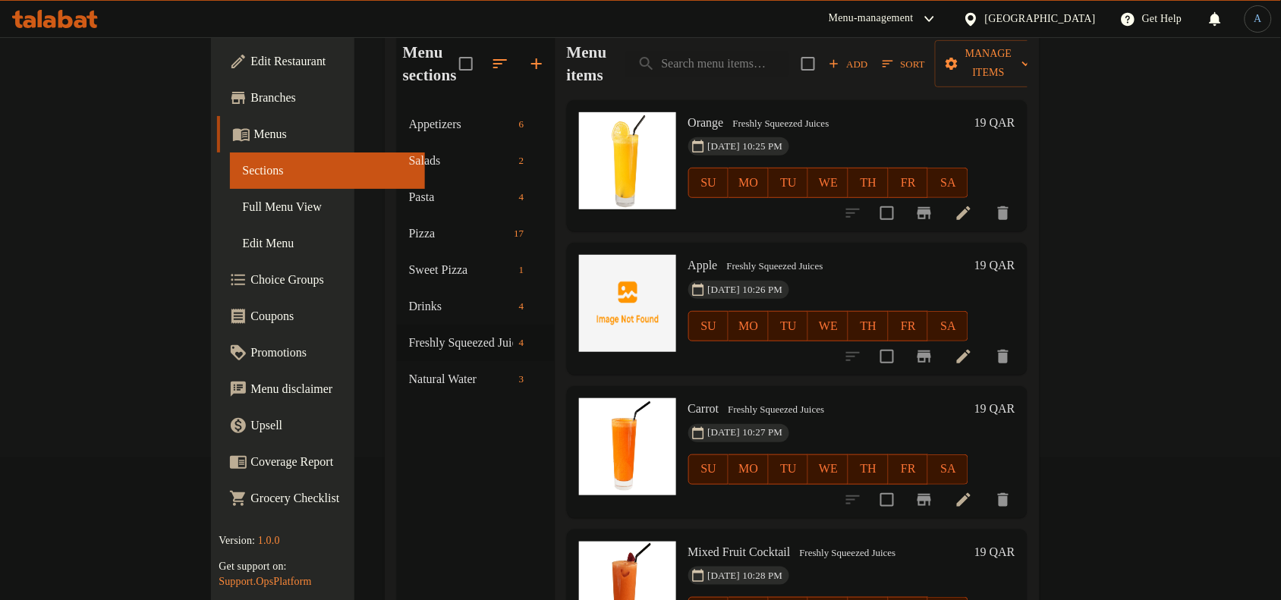
scroll to position [24, 0]
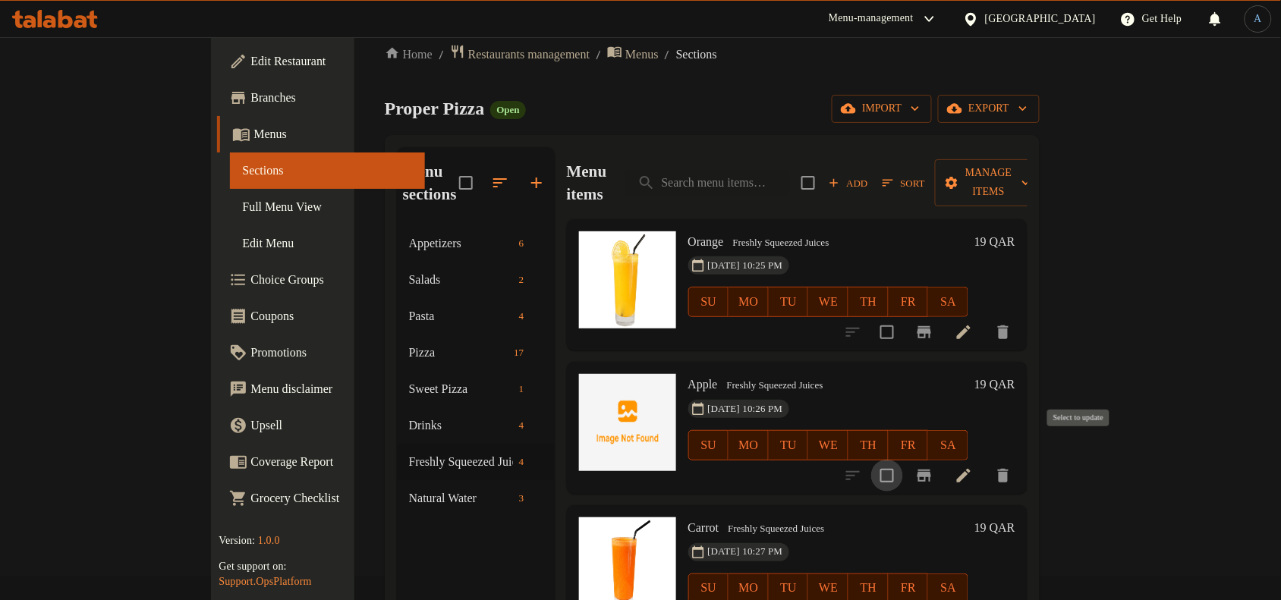
click at [903, 460] on input "checkbox" at bounding box center [887, 476] width 32 height 32
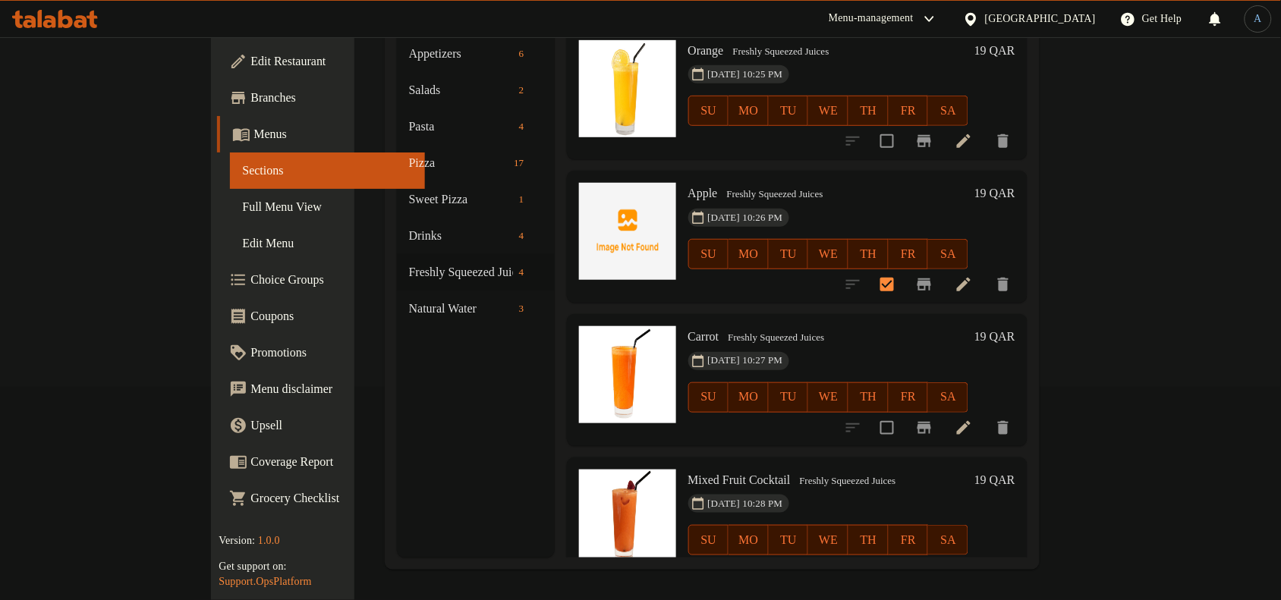
scroll to position [0, 0]
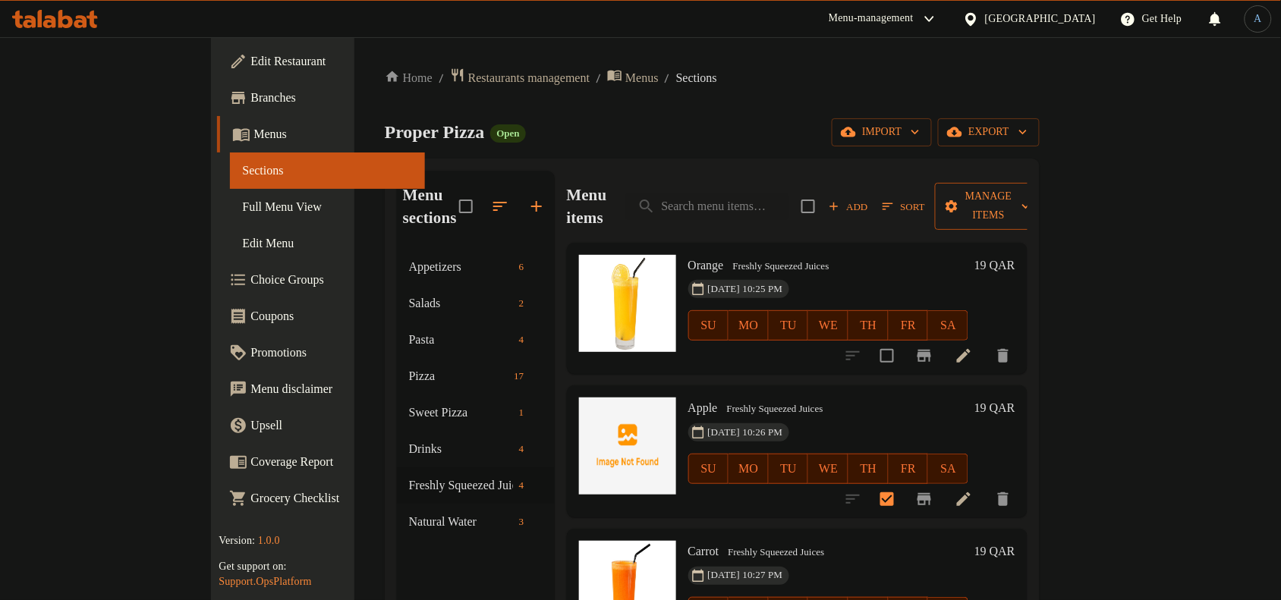
click at [1030, 193] on span "Manage items" at bounding box center [988, 206] width 83 height 38
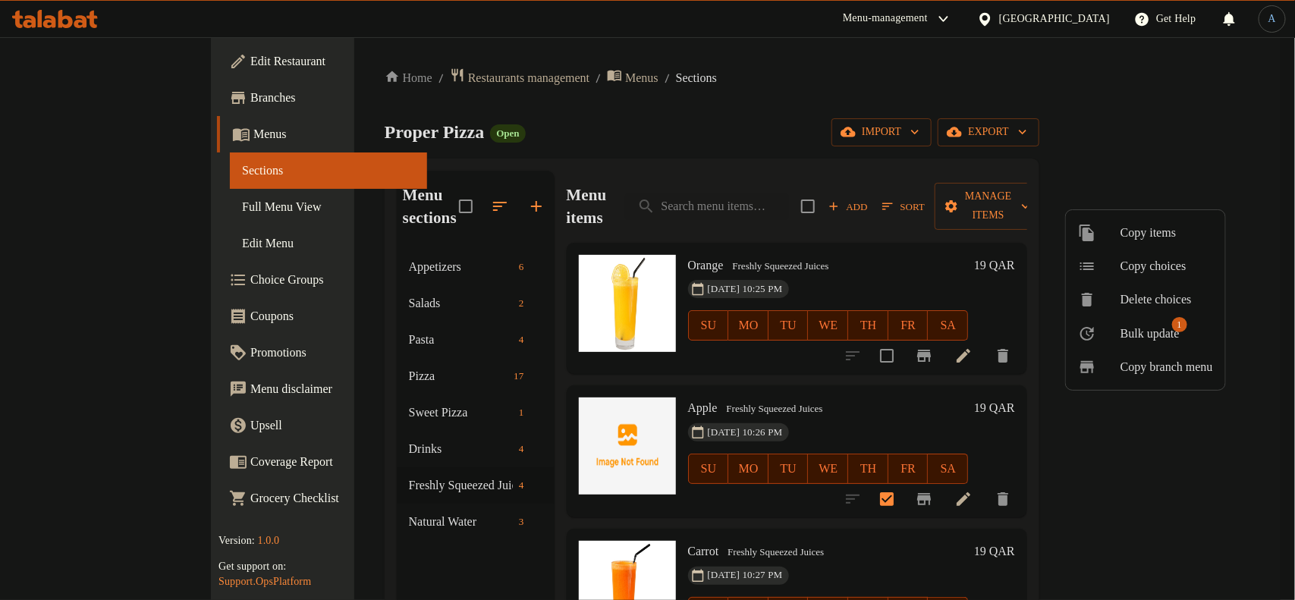
click at [1125, 347] on li "Bulk update 1" at bounding box center [1145, 333] width 159 height 34
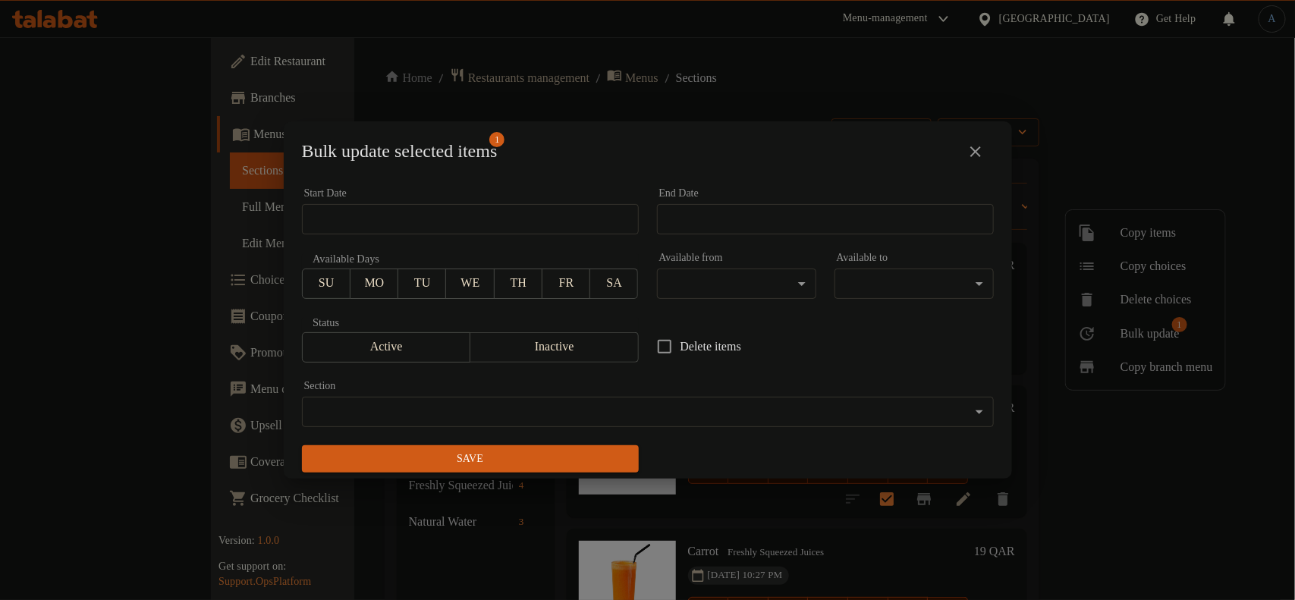
click at [549, 355] on span "Inactive" at bounding box center [555, 347] width 156 height 22
click at [541, 465] on span "Save" at bounding box center [470, 459] width 313 height 19
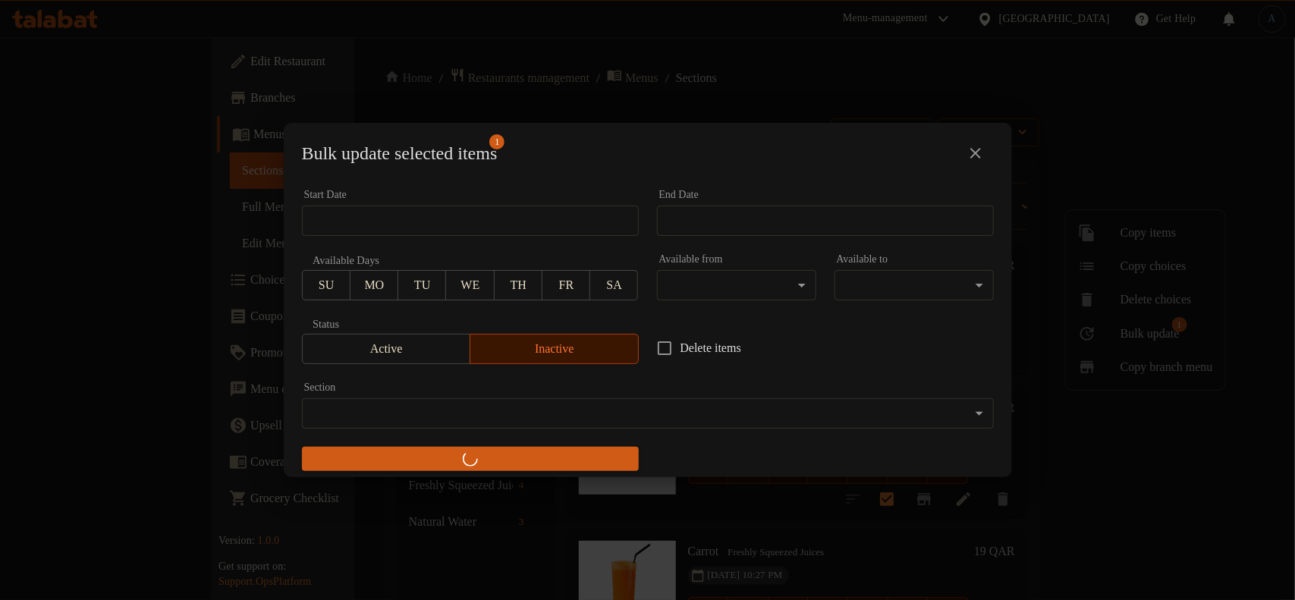
checkbox input "false"
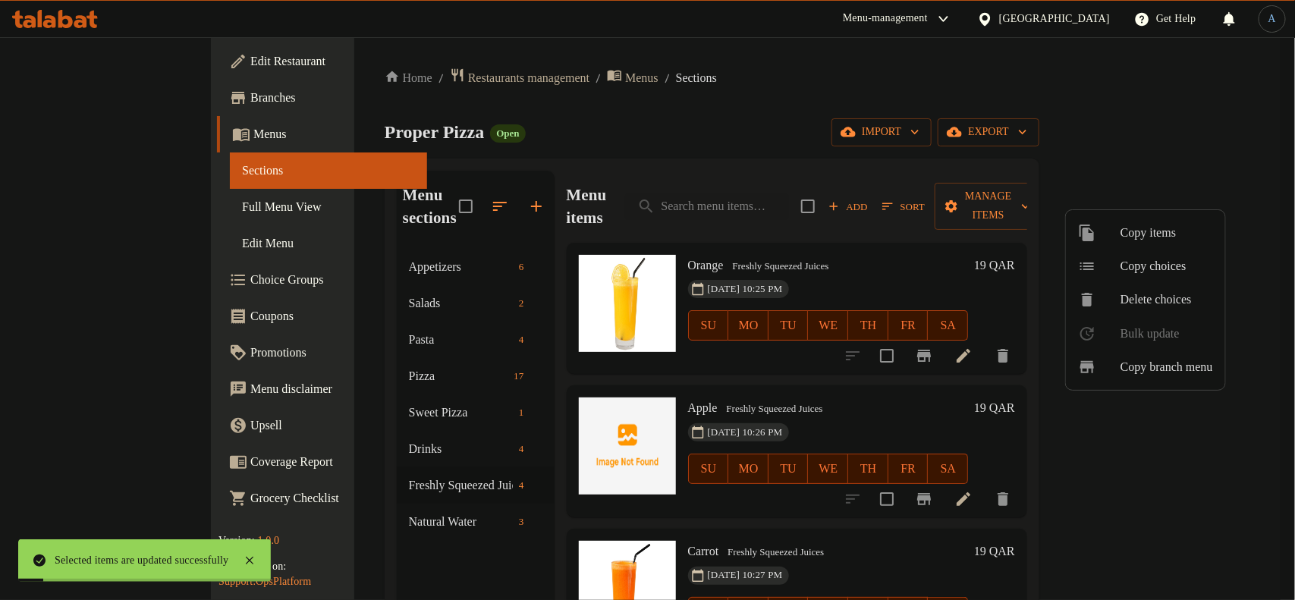
click at [646, 383] on div at bounding box center [647, 300] width 1295 height 600
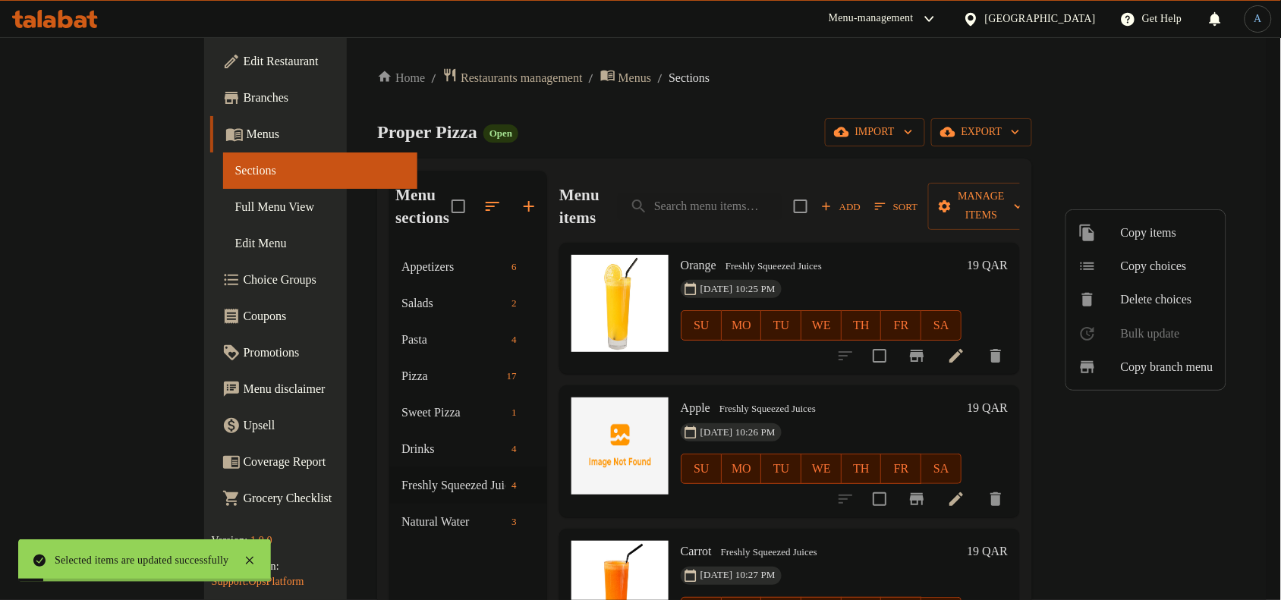
click at [681, 401] on span "Apple" at bounding box center [696, 407] width 30 height 13
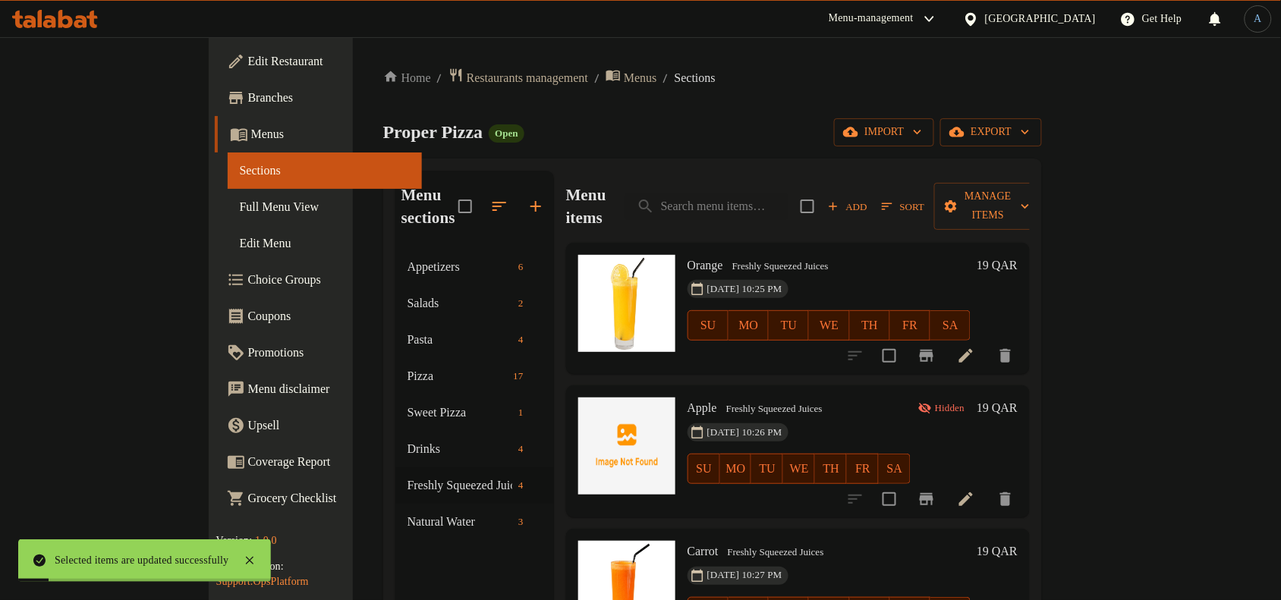
copy span "Apple"
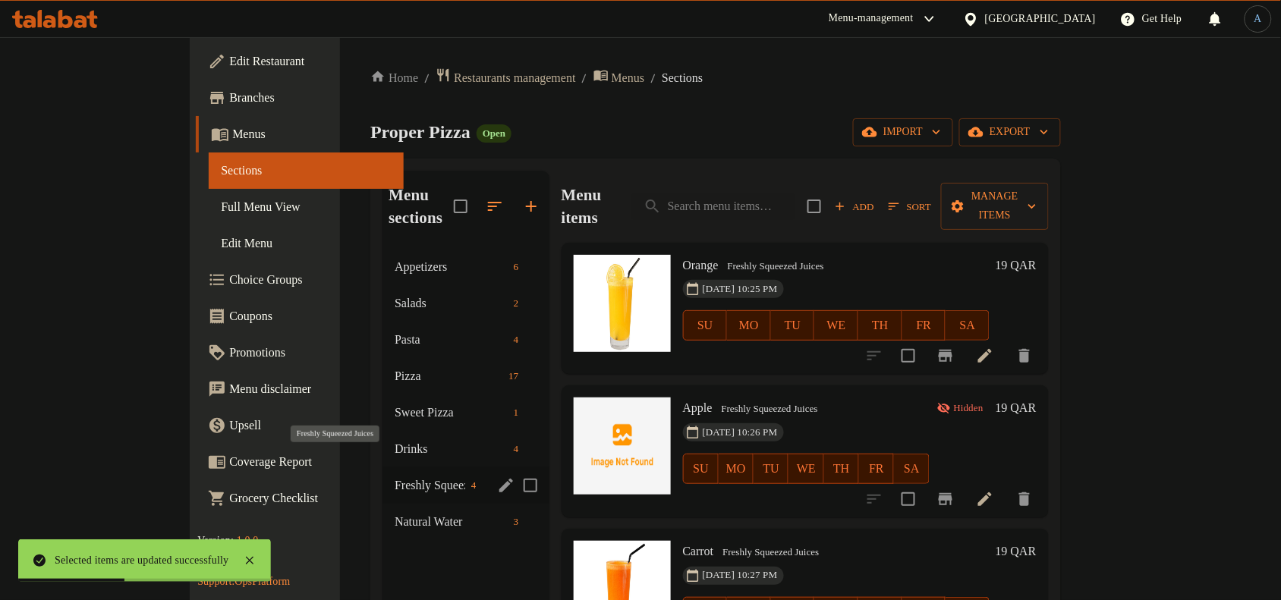
click at [395, 477] on span "Freshly Squeezed Juices" at bounding box center [430, 486] width 71 height 18
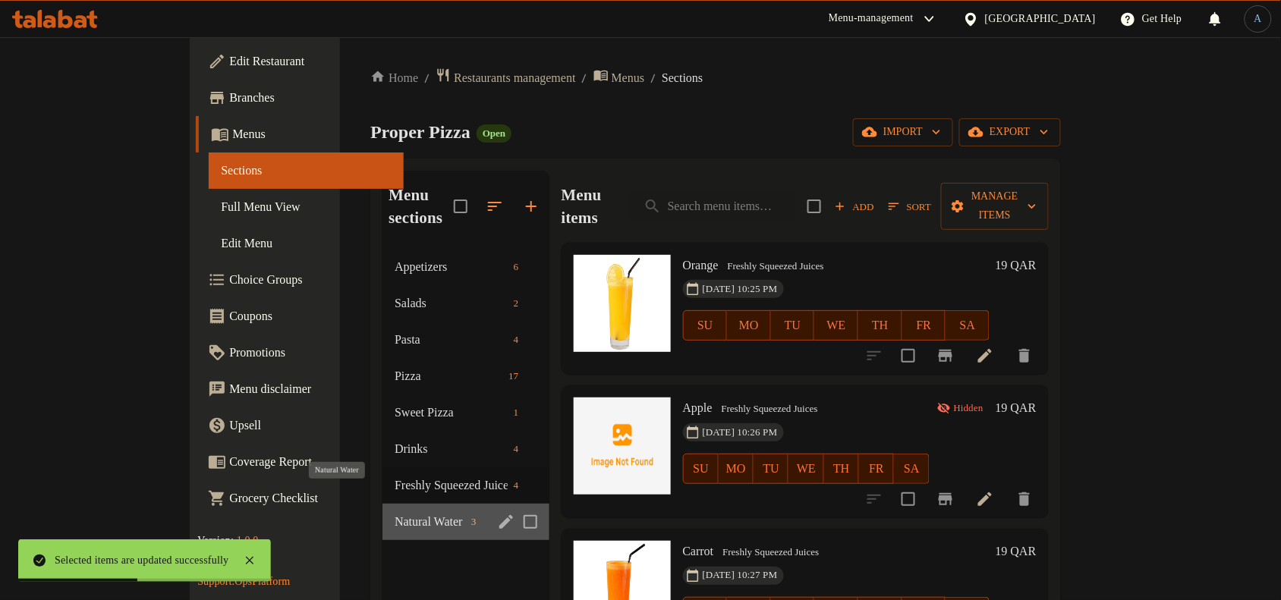
click at [395, 513] on span "Natural Water" at bounding box center [430, 522] width 71 height 18
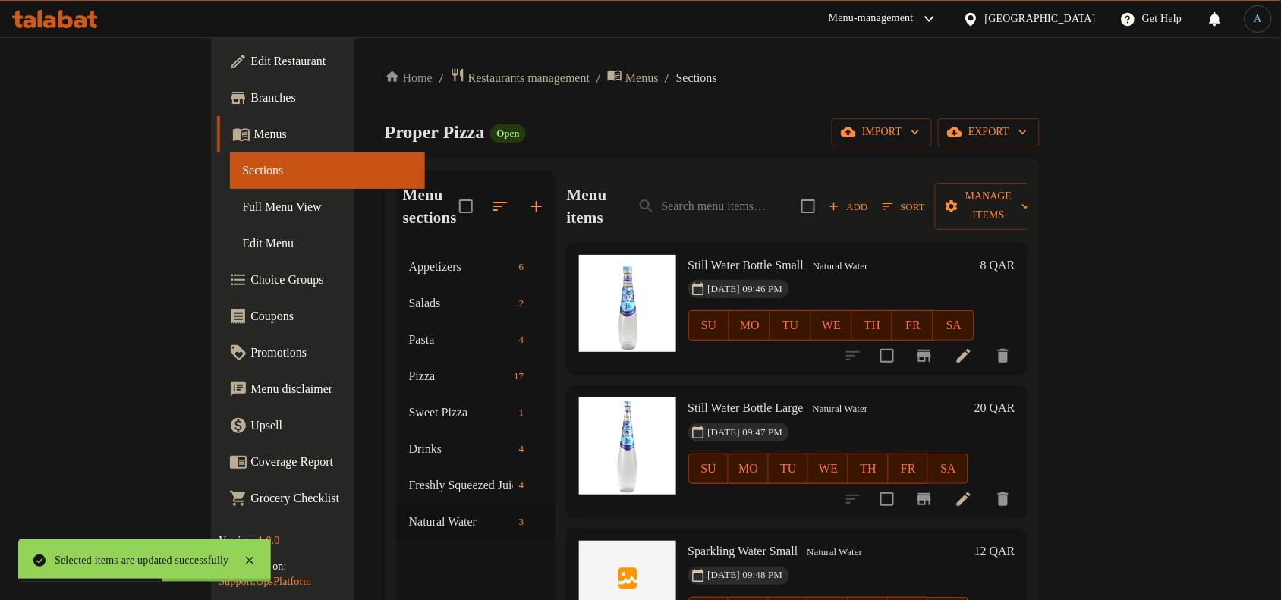
scroll to position [213, 0]
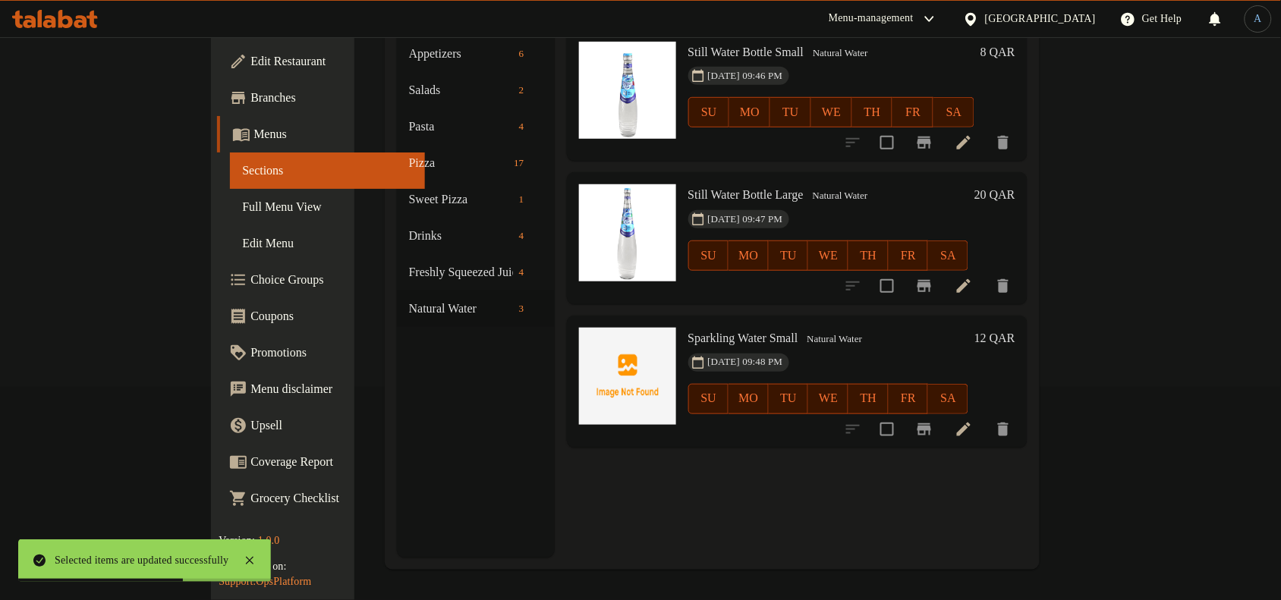
click at [712, 328] on h6 "Sparkling Water Small Natural Water" at bounding box center [828, 338] width 281 height 21
click at [706, 332] on span "Sparkling Water Small" at bounding box center [743, 338] width 110 height 13
click at [725, 332] on span "Sparkling Water Small" at bounding box center [743, 338] width 110 height 13
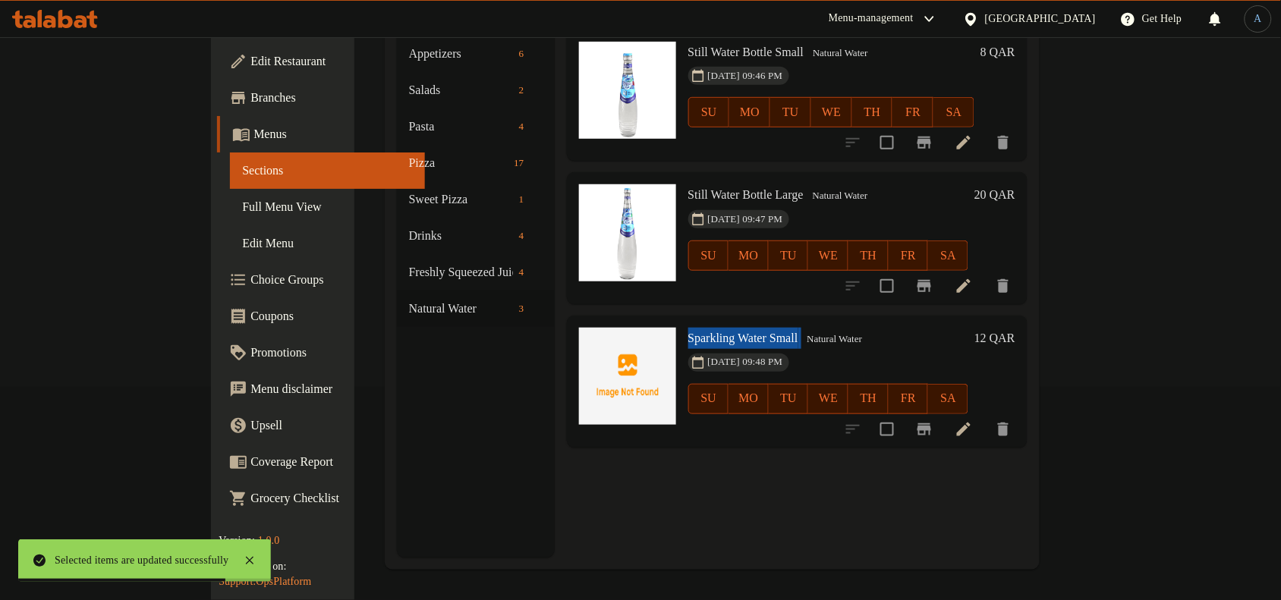
click at [725, 332] on span "Sparkling Water Small" at bounding box center [743, 338] width 110 height 13
click at [903, 414] on input "checkbox" at bounding box center [887, 430] width 32 height 32
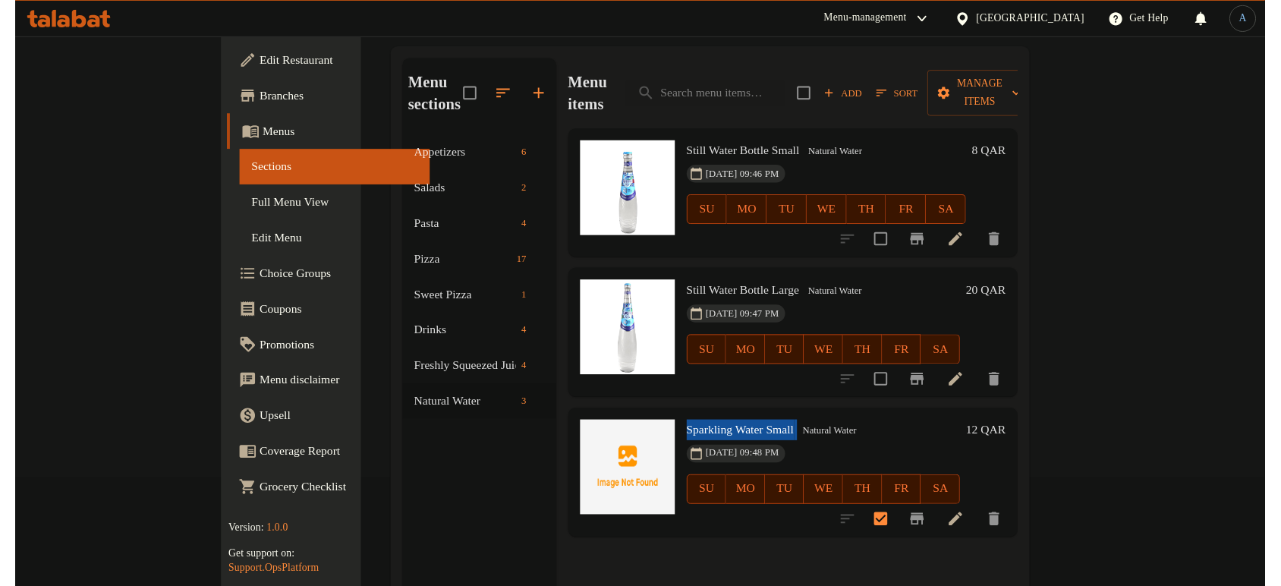
scroll to position [0, 0]
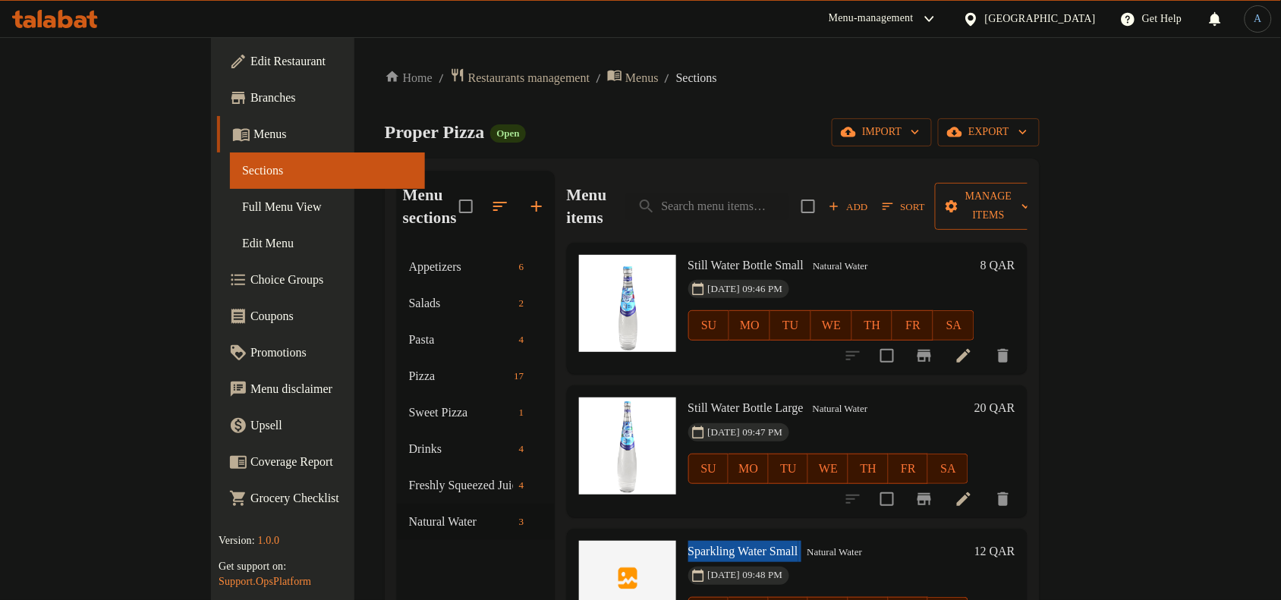
click at [1030, 197] on span "Manage items" at bounding box center [988, 206] width 83 height 38
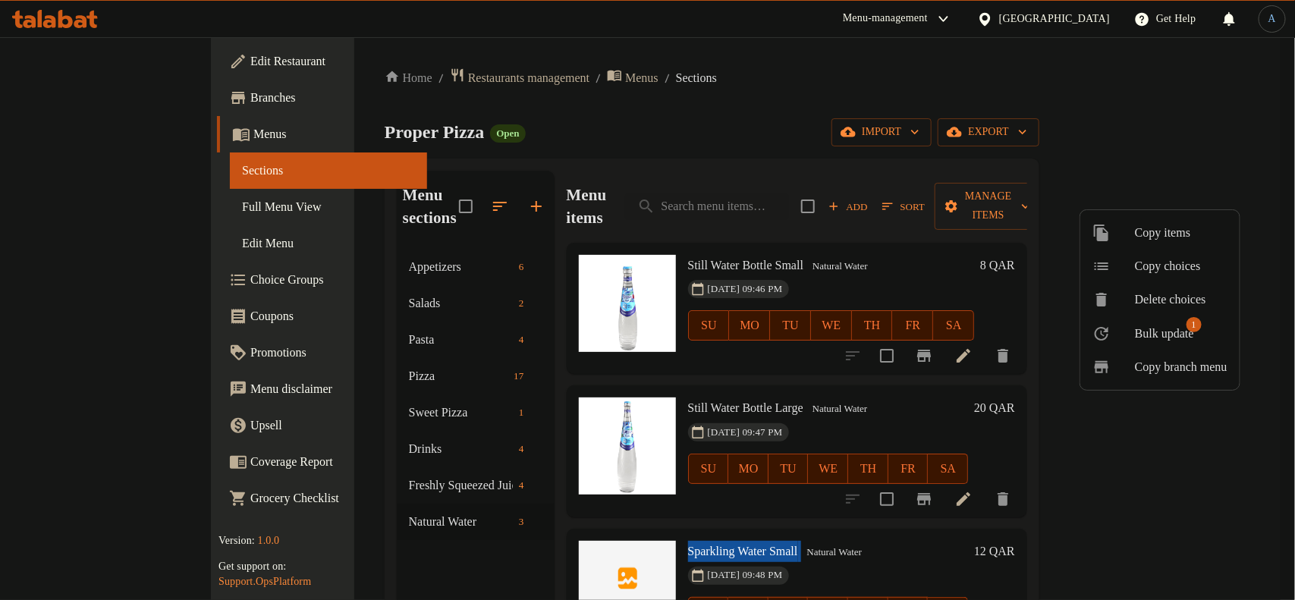
click at [1167, 336] on span "Bulk update" at bounding box center [1164, 334] width 59 height 18
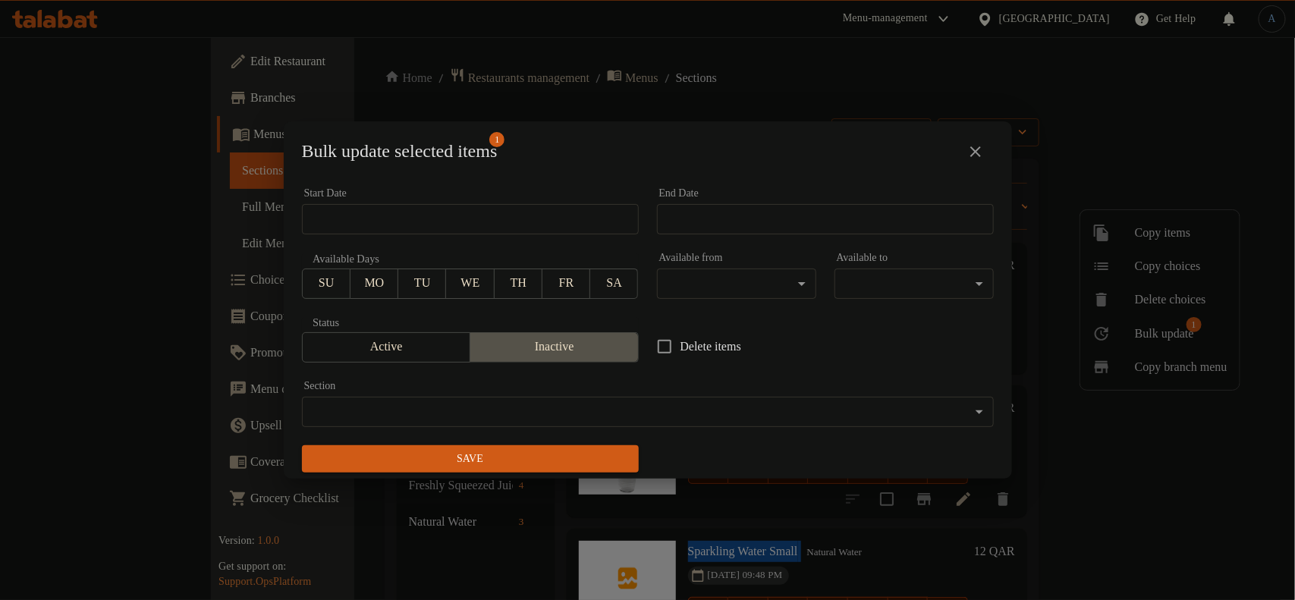
click at [554, 348] on span "Inactive" at bounding box center [555, 347] width 156 height 22
click at [537, 448] on button "Save" at bounding box center [470, 459] width 337 height 28
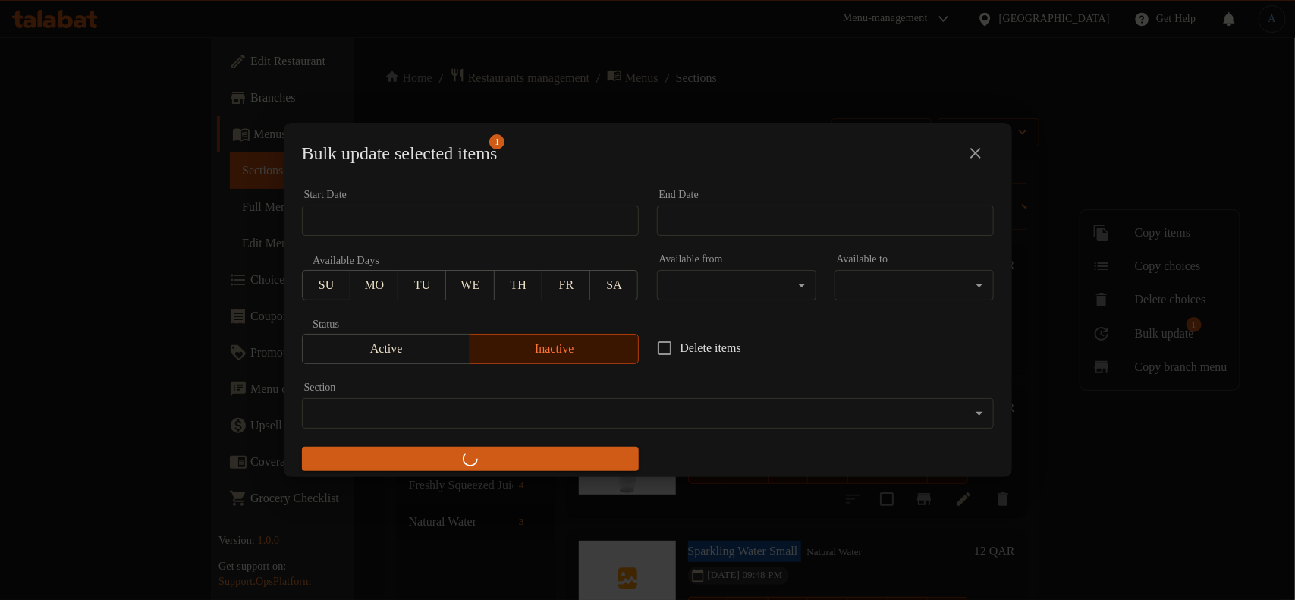
checkbox input "false"
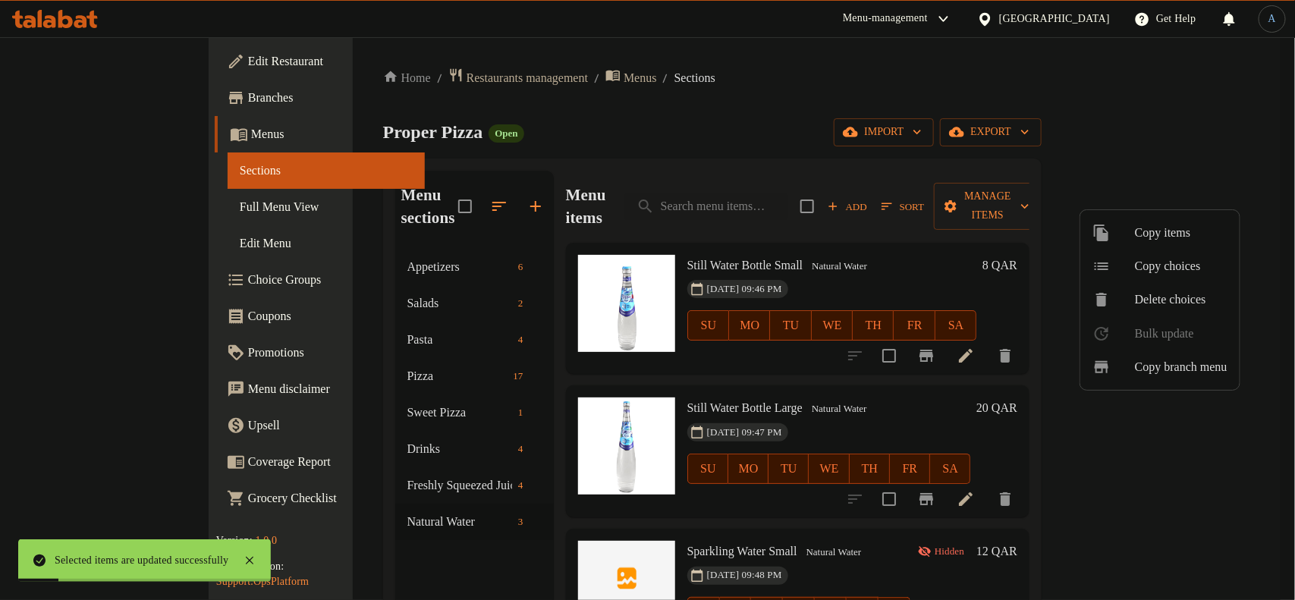
click at [568, 126] on div at bounding box center [647, 300] width 1295 height 600
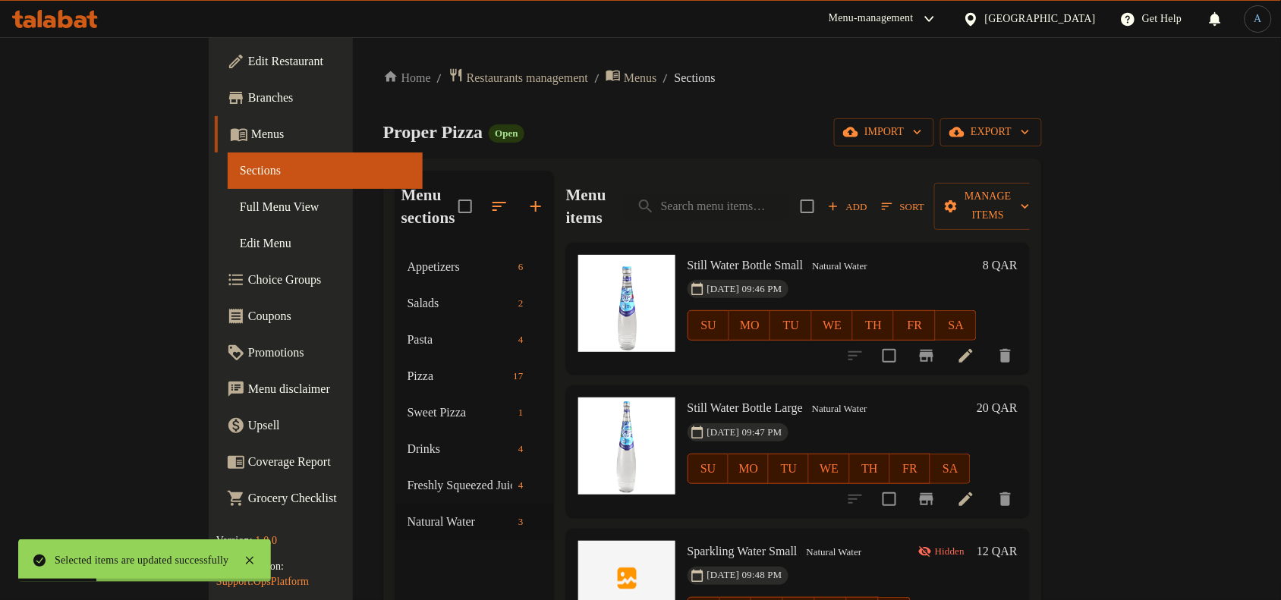
click at [251, 137] on span "Menus" at bounding box center [330, 134] width 159 height 18
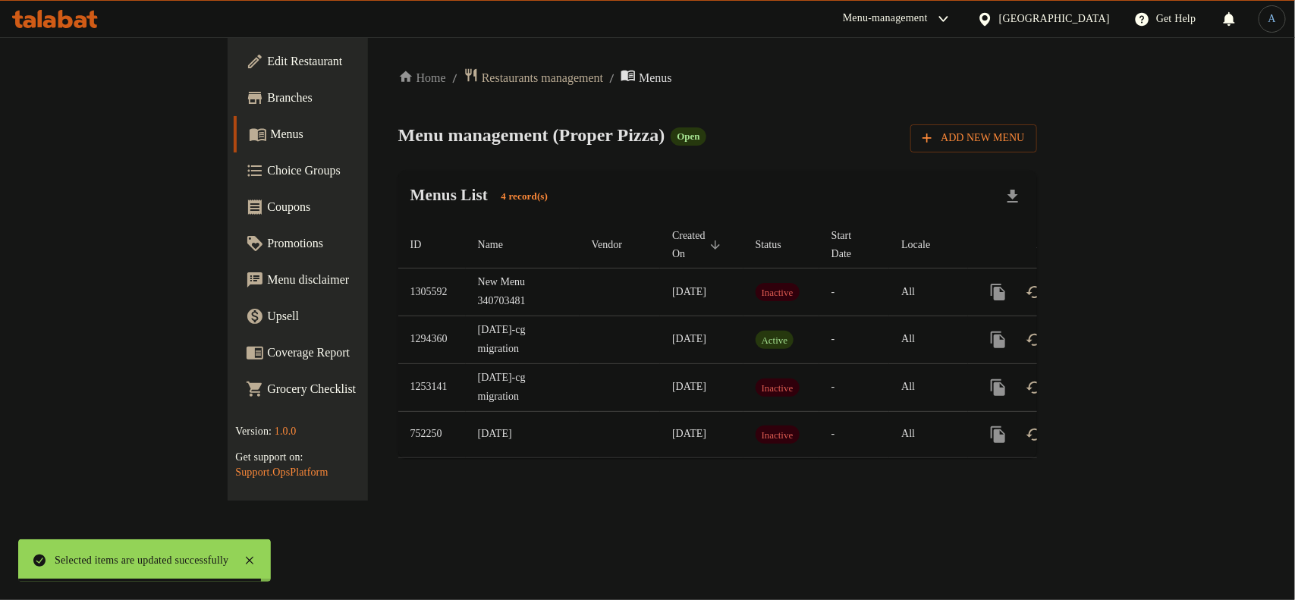
click at [795, 164] on div "Home / Restaurants management / Menus Menu management ( Proper Pizza ) Open Add…" at bounding box center [717, 269] width 639 height 403
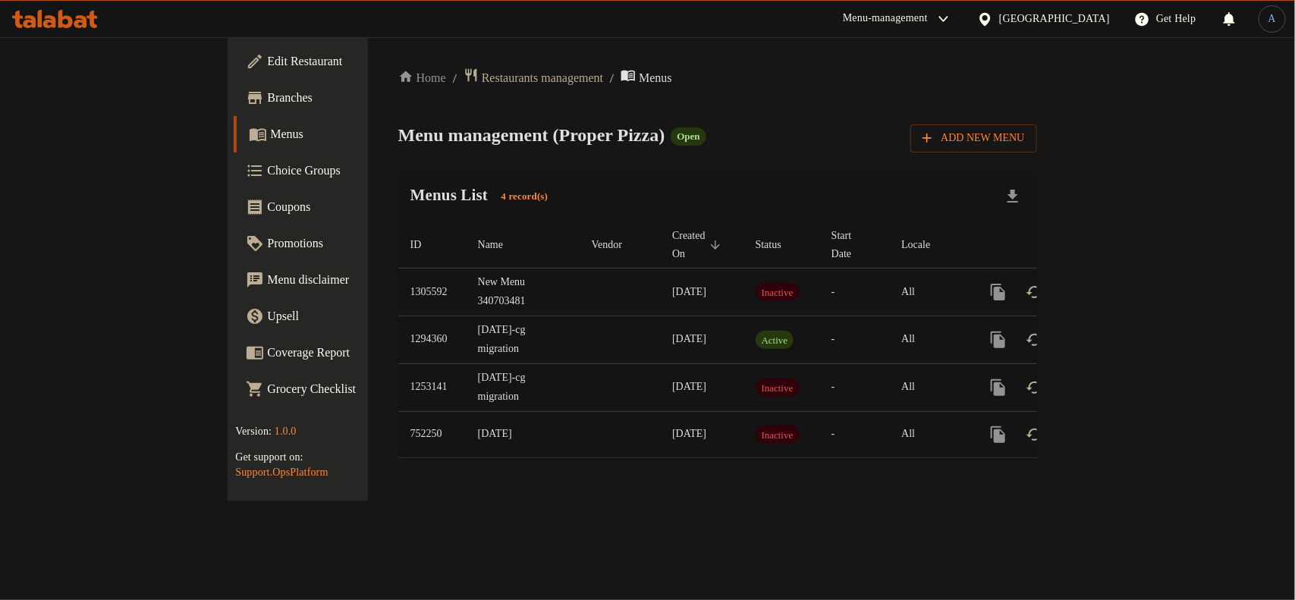
click at [749, 206] on div "Menus List 4 record(s)" at bounding box center [717, 197] width 639 height 52
click at [1053, 274] on button "enhanced table" at bounding box center [1035, 292] width 36 height 36
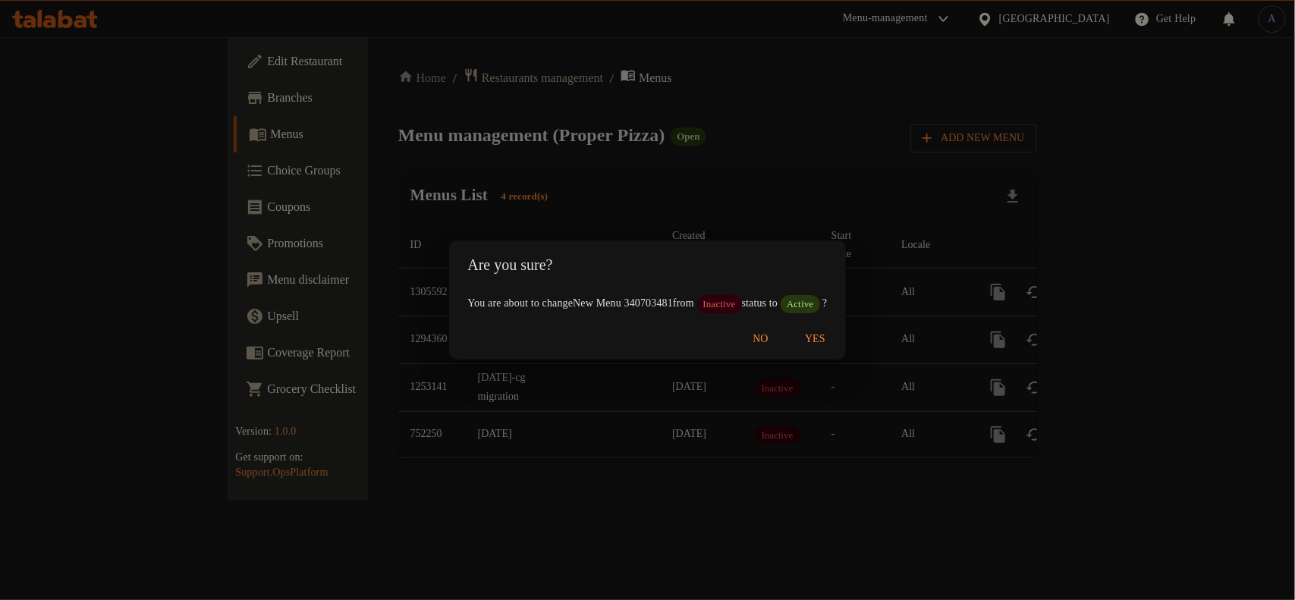
click at [834, 345] on span "Yes" at bounding box center [816, 339] width 36 height 19
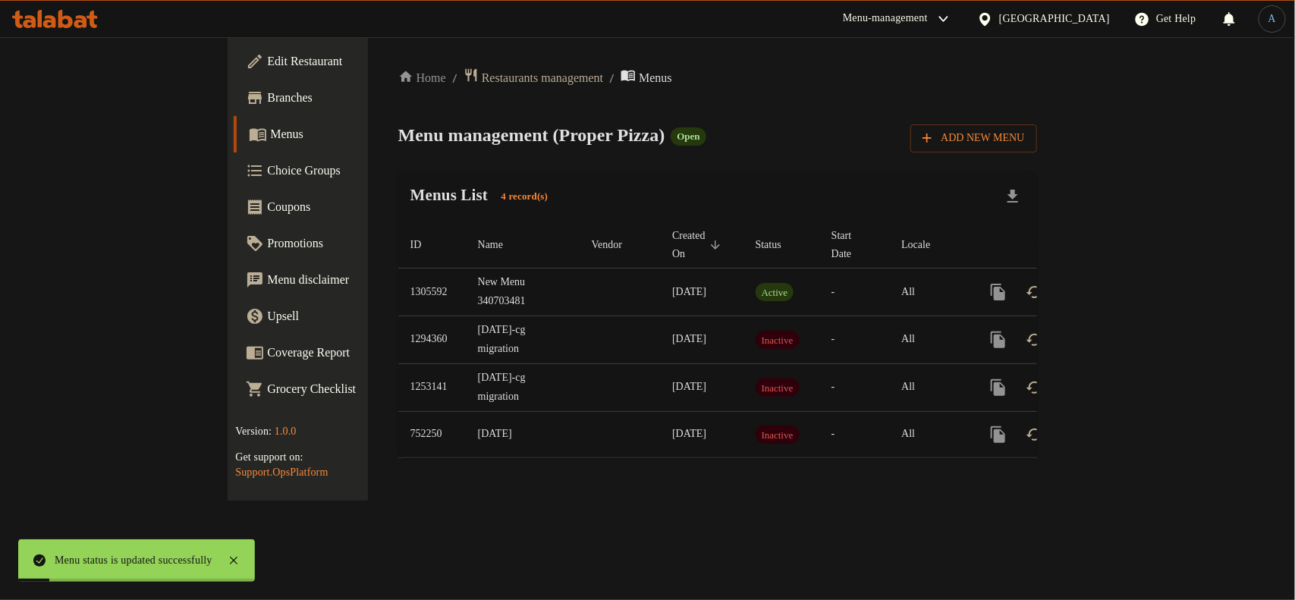
click at [844, 175] on div "Menus List 4 record(s)" at bounding box center [717, 197] width 639 height 52
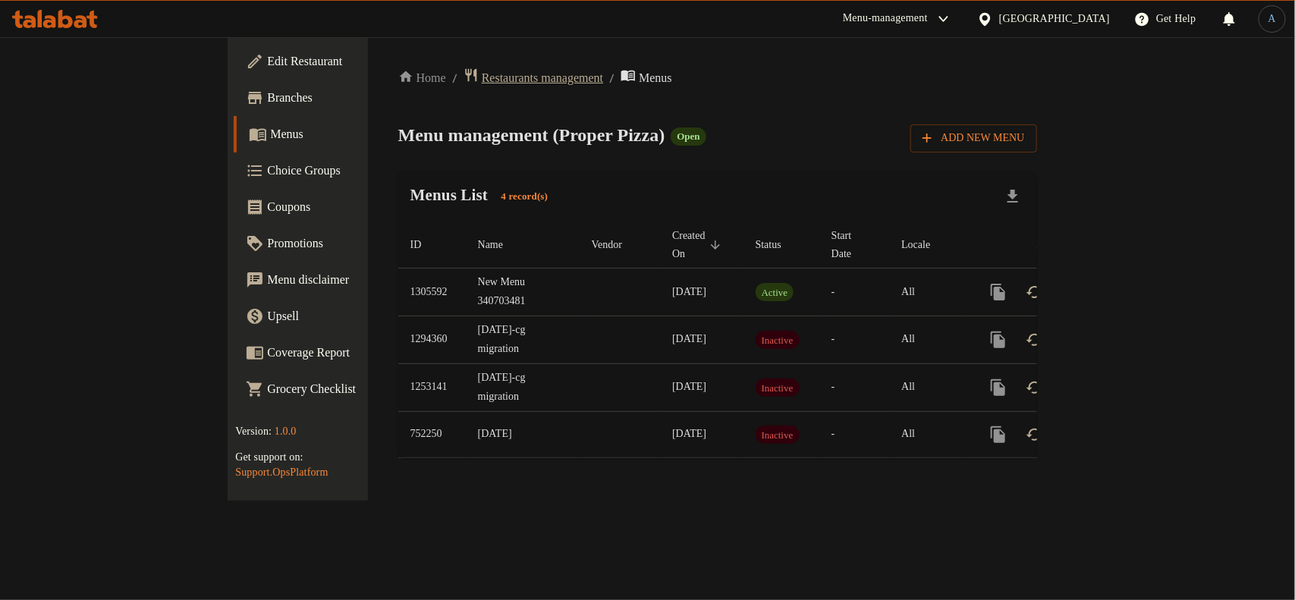
click at [482, 72] on span "Restaurants management" at bounding box center [542, 78] width 121 height 18
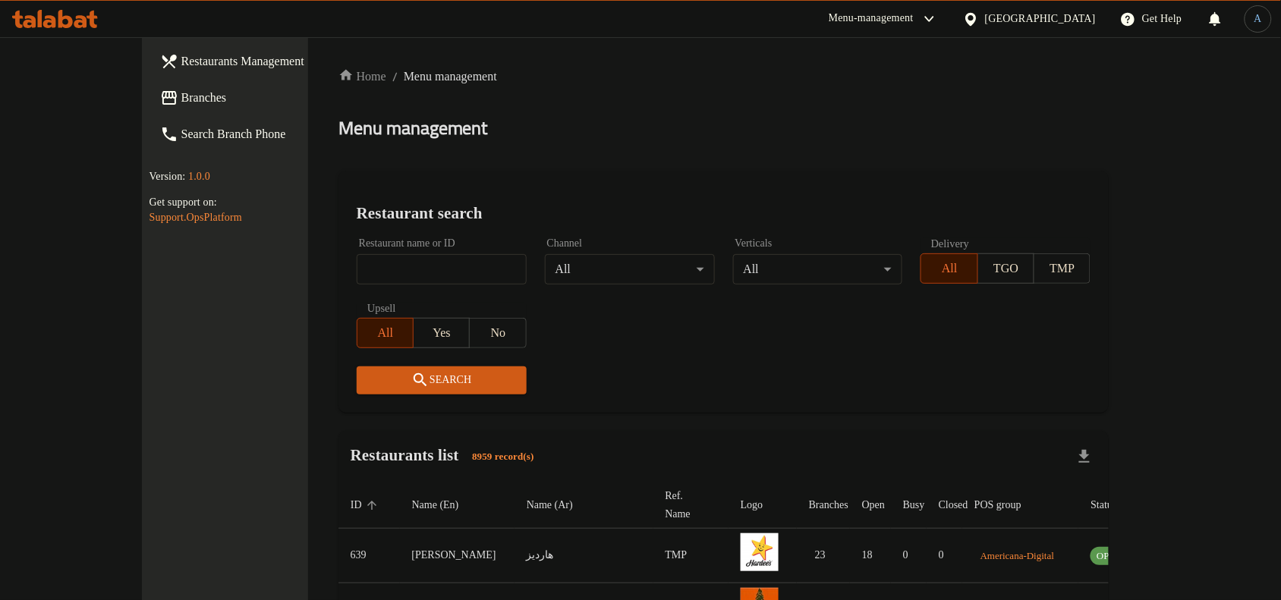
click at [1068, 20] on div "[GEOGRAPHIC_DATA]" at bounding box center [1040, 19] width 111 height 17
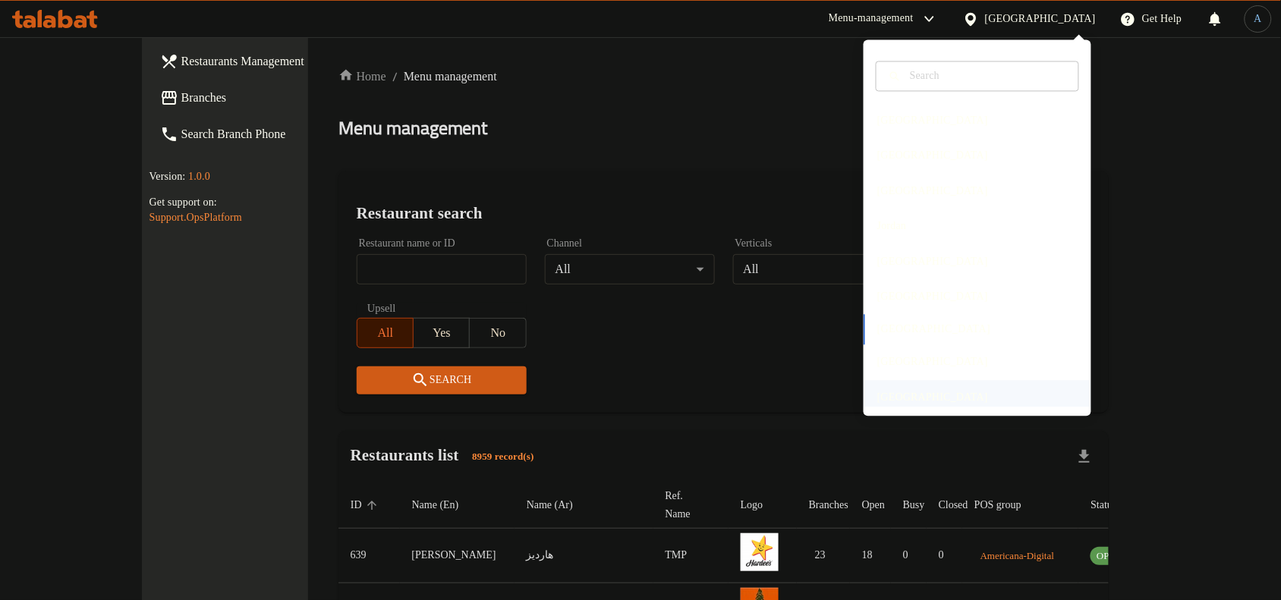
click at [901, 395] on div "[GEOGRAPHIC_DATA]" at bounding box center [932, 397] width 111 height 17
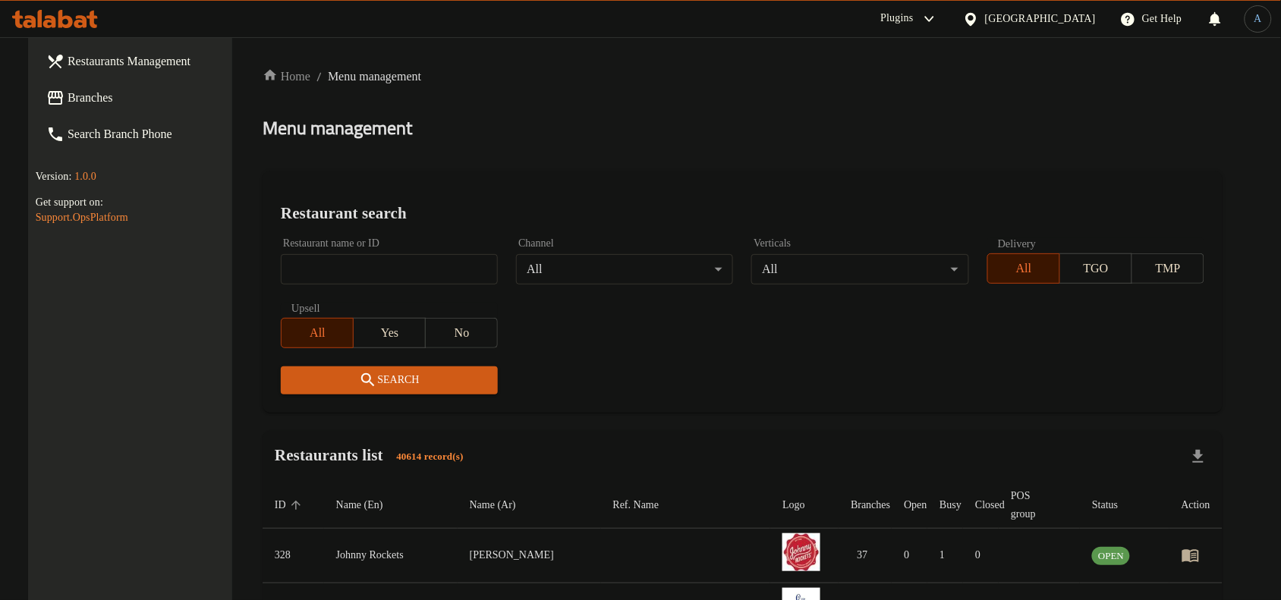
drag, startPoint x: 562, startPoint y: 134, endPoint x: 416, endPoint y: 251, distance: 187.8
click at [555, 139] on div "Menu management" at bounding box center [743, 128] width 960 height 24
click at [411, 269] on input "search" at bounding box center [389, 269] width 217 height 30
paste input "758312"
type input "758312"
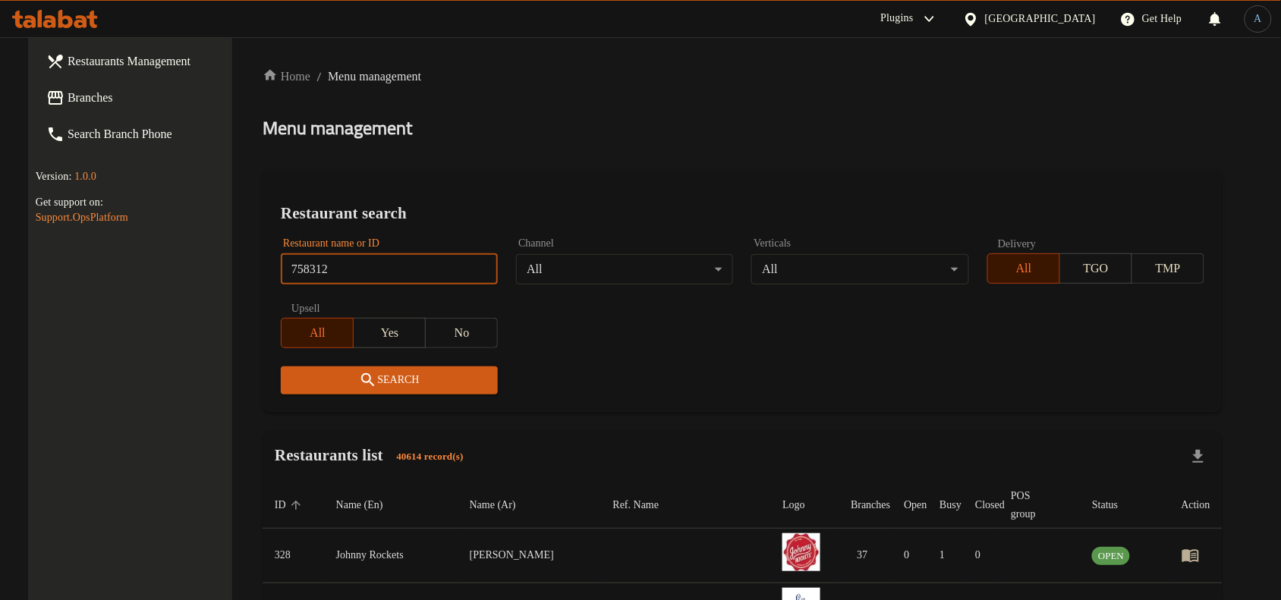
click button "Search" at bounding box center [389, 381] width 217 height 28
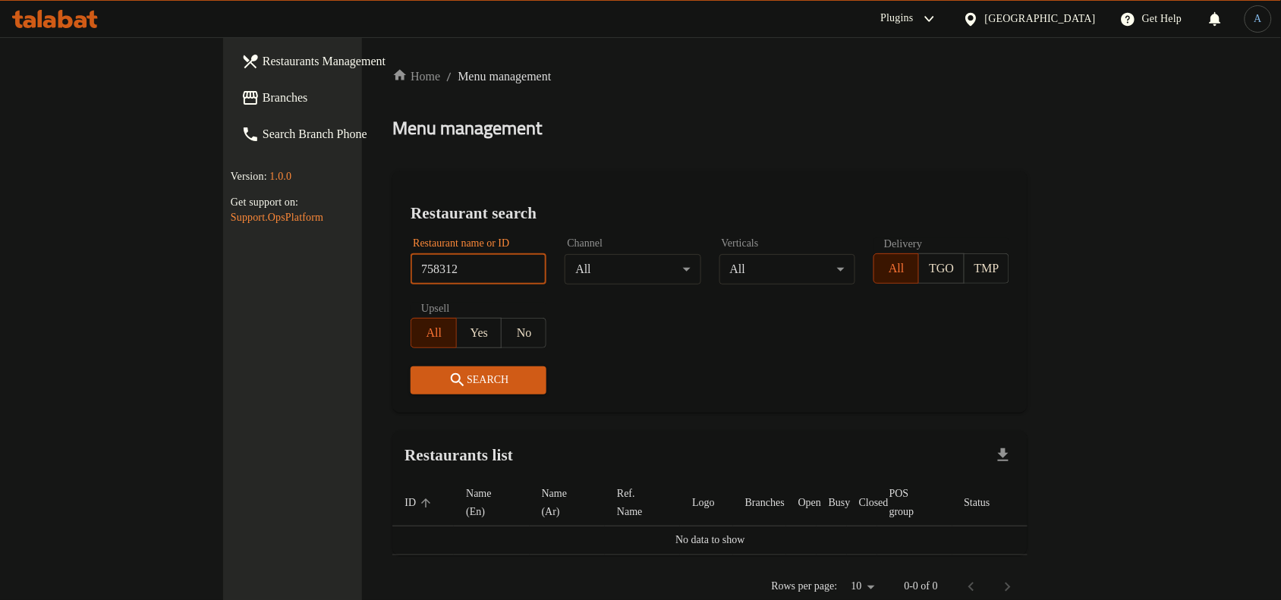
click at [263, 101] on span "Branches" at bounding box center [344, 98] width 162 height 18
